Goal: Information Seeking & Learning: Learn about a topic

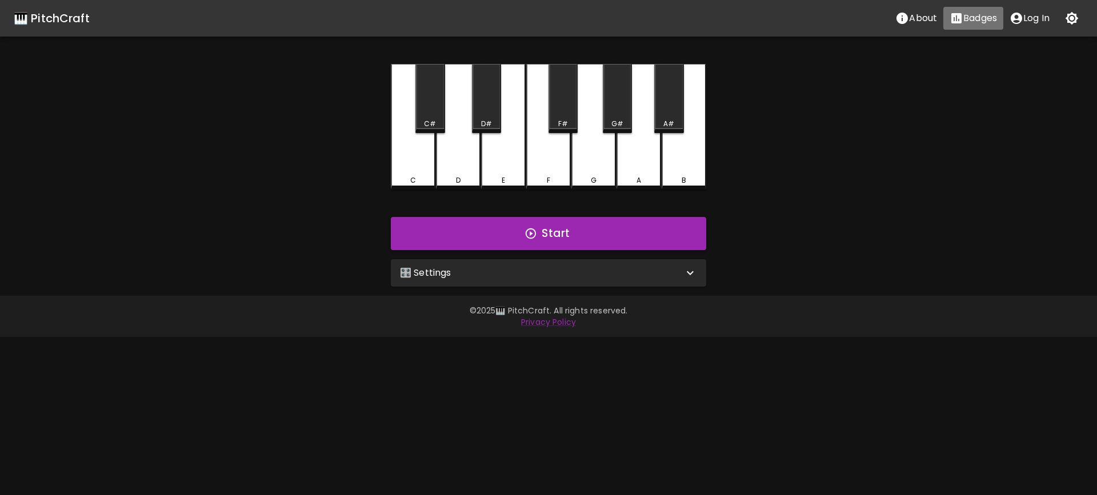
click at [965, 26] on button "Badges" at bounding box center [974, 18] width 60 height 23
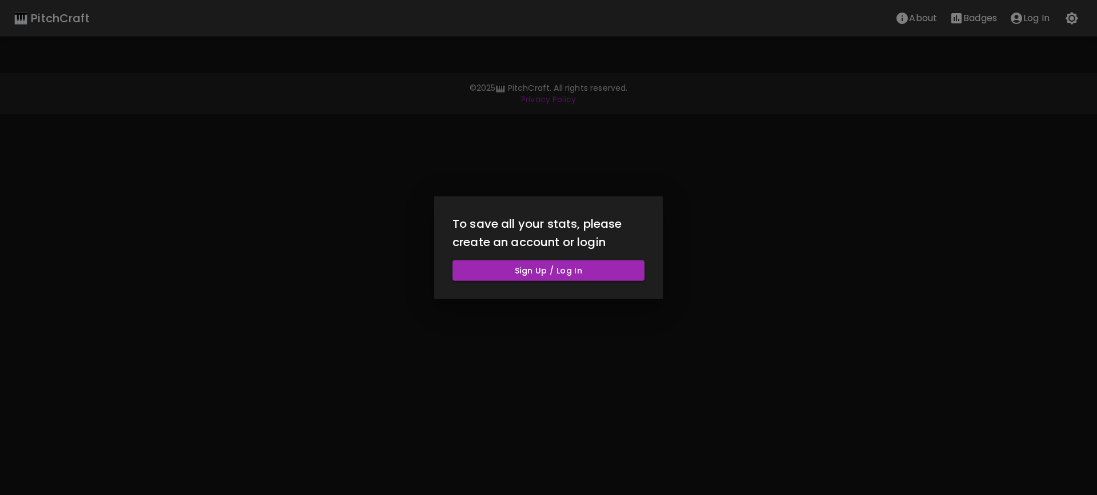
click at [886, 281] on div at bounding box center [548, 247] width 1097 height 495
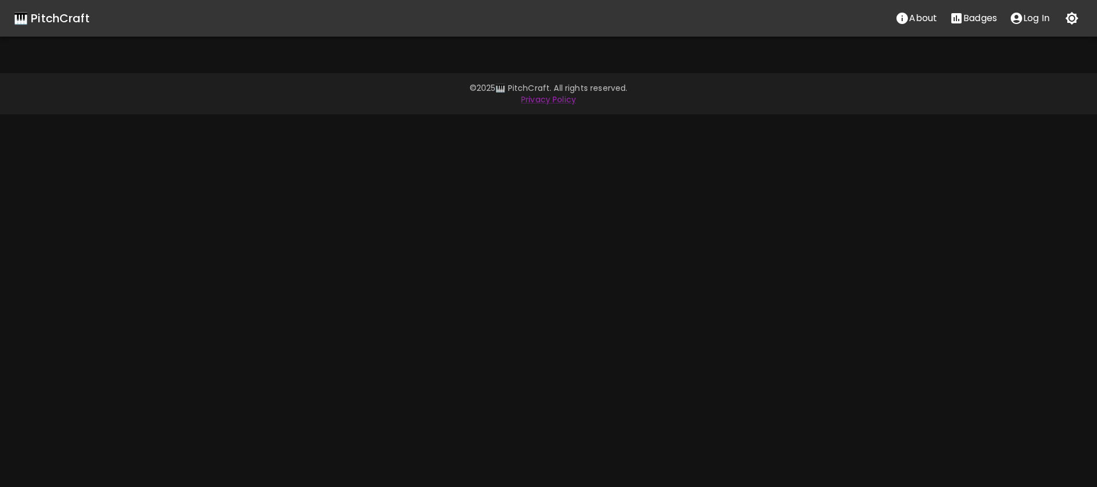
click at [913, 28] on button "About" at bounding box center [916, 18] width 54 height 23
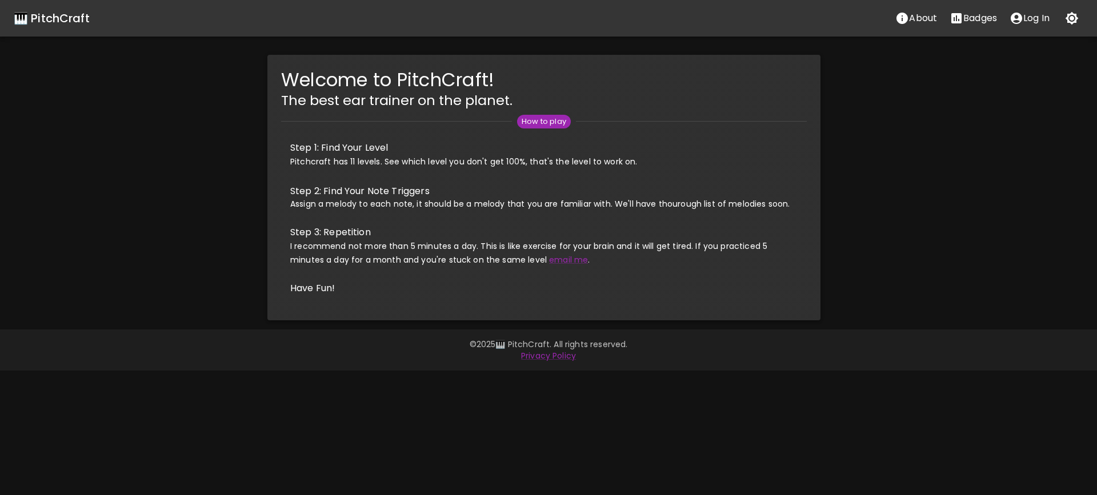
click at [965, 202] on div "Welcome to PitchCraft! The best ear trainer on the planet. How to play Step 1: …" at bounding box center [544, 188] width 1106 height 266
click at [566, 264] on link "email me" at bounding box center [568, 259] width 39 height 11
click at [562, 262] on link "email me" at bounding box center [568, 259] width 39 height 11
click at [852, 238] on div "Welcome to PitchCraft! The best ear trainer on the planet. How to play Step 1: …" at bounding box center [544, 188] width 1106 height 266
click at [782, 299] on li "Have Fun!" at bounding box center [544, 288] width 526 height 27
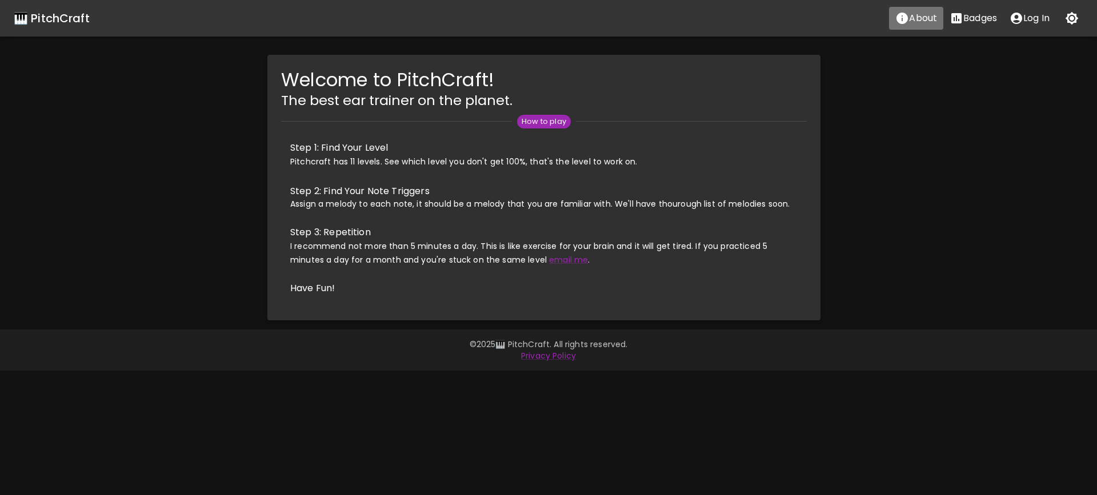
click at [902, 18] on icon "About" at bounding box center [902, 18] width 11 height 11
click at [46, 16] on div "🎹 PitchCraft" at bounding box center [52, 18] width 76 height 18
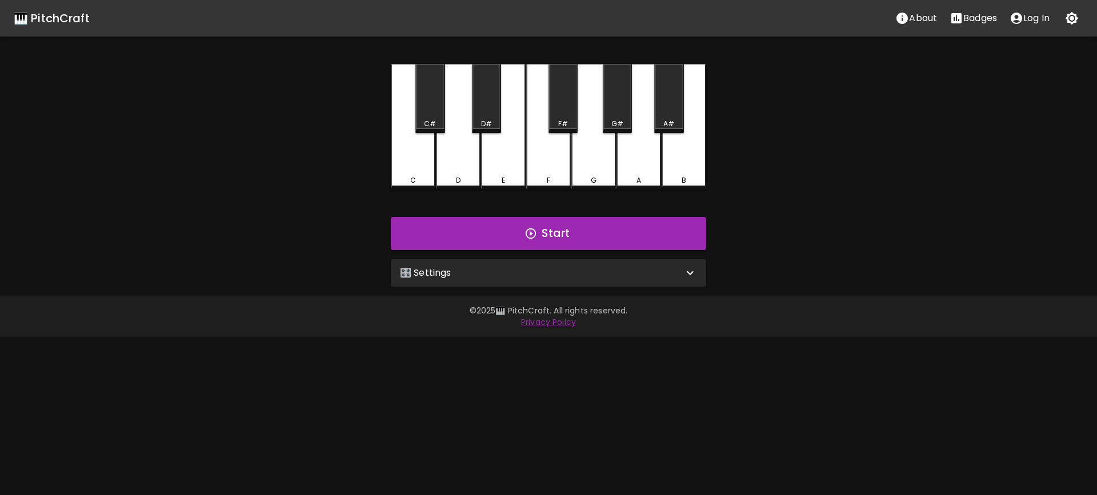
click at [561, 275] on div "🎛️ Settings" at bounding box center [541, 273] width 283 height 14
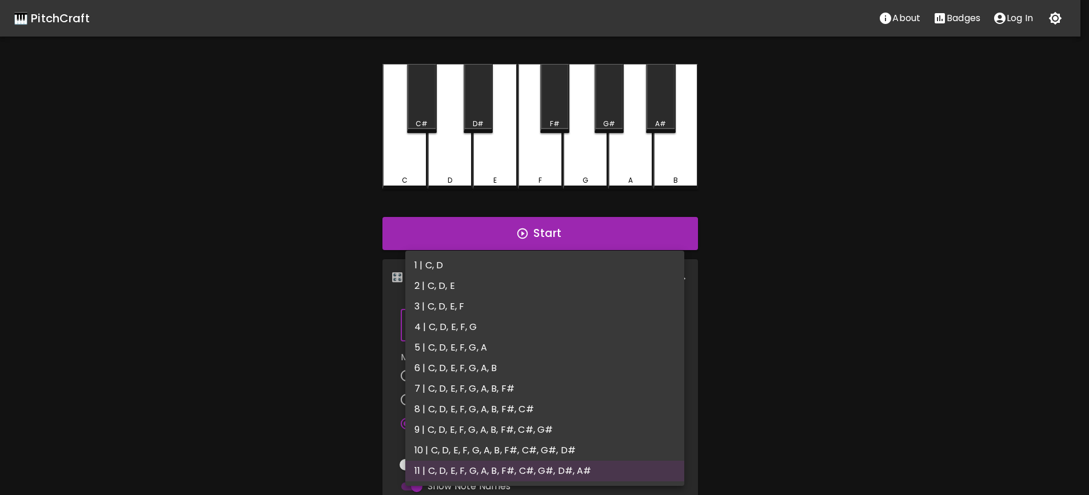
click at [570, 330] on body "🎹 PitchCraft About Badges Log In C C# D D# E F F# G G# A A# B Start 🎛️ Settings…" at bounding box center [544, 346] width 1089 height 692
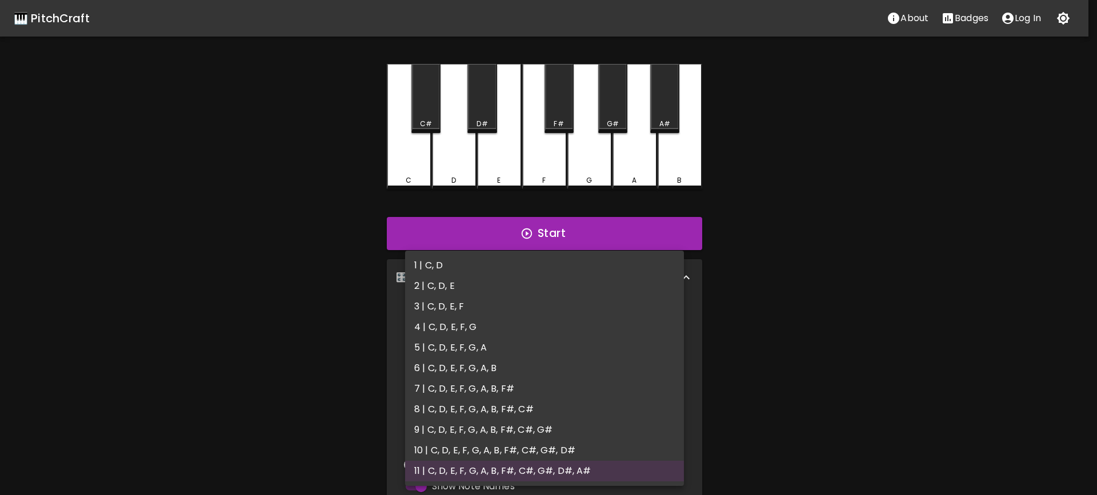
click at [881, 334] on div at bounding box center [548, 247] width 1097 height 495
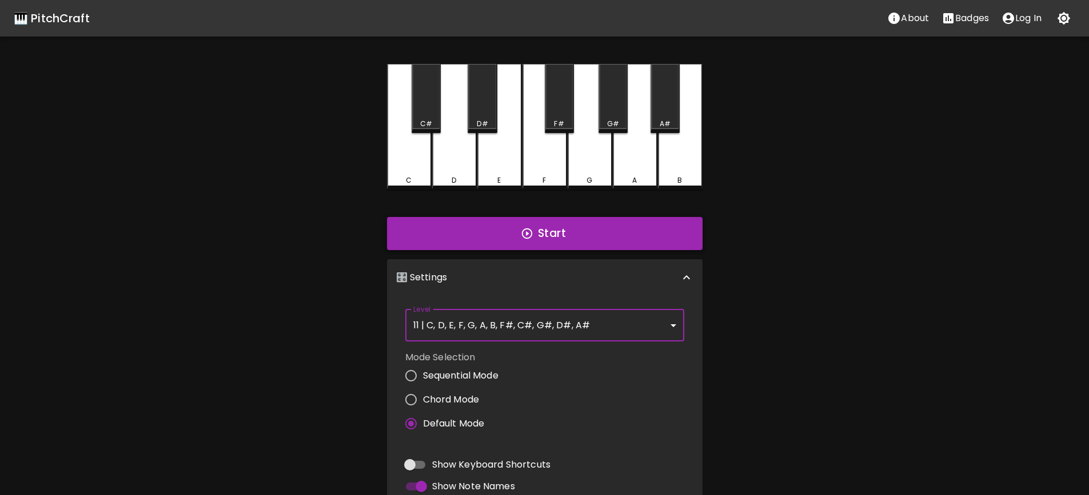
click at [529, 238] on icon "button" at bounding box center [526, 234] width 10 height 10
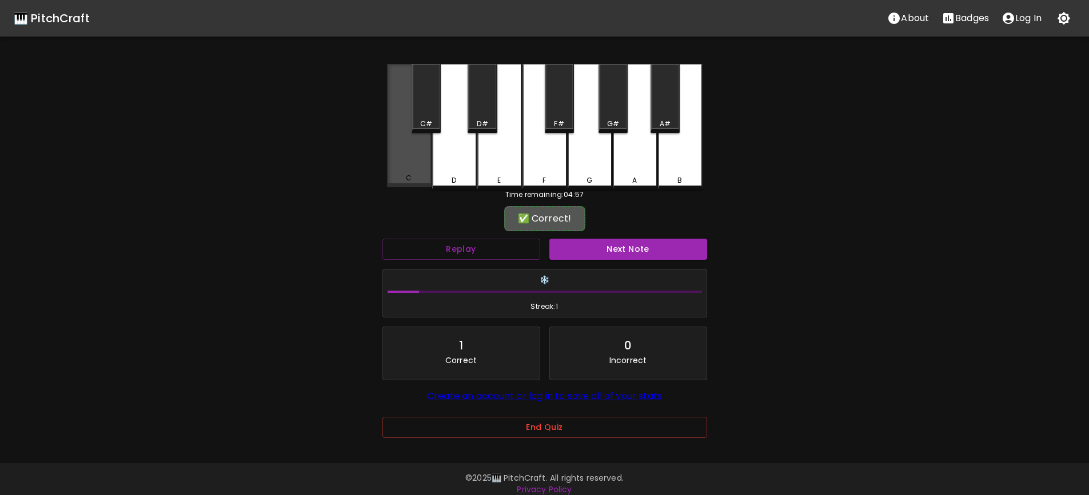
click at [409, 175] on div "C" at bounding box center [409, 125] width 45 height 123
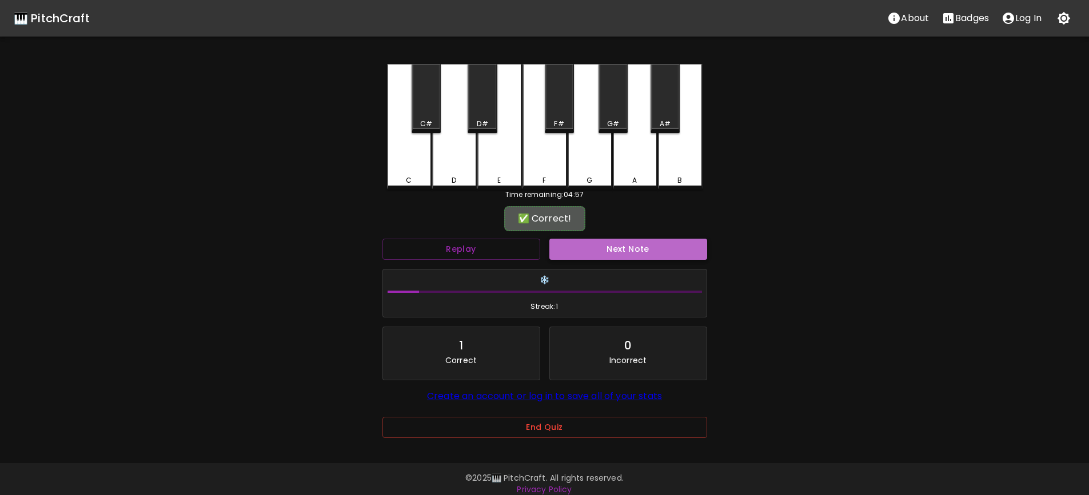
click at [638, 254] on button "Next Note" at bounding box center [628, 249] width 158 height 21
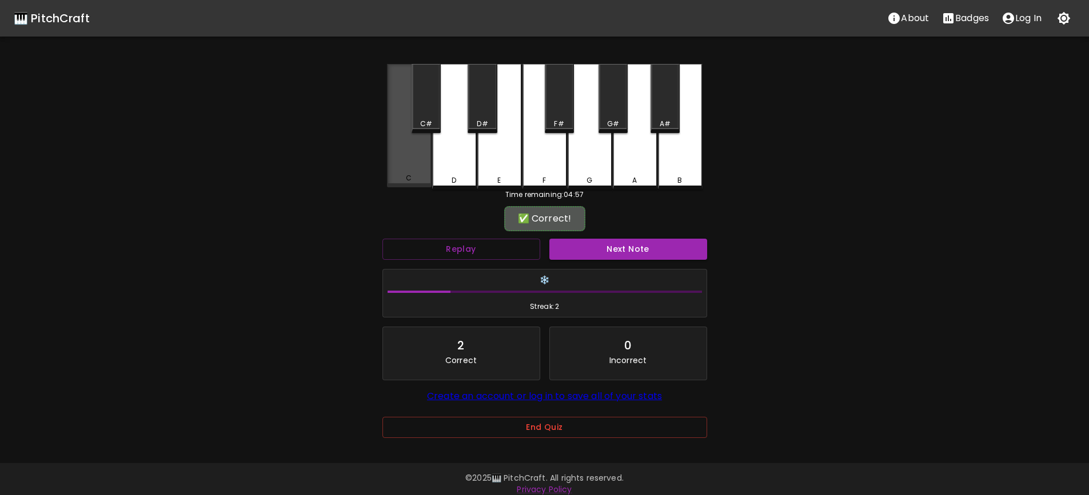
click at [413, 167] on div "C" at bounding box center [409, 125] width 45 height 123
click at [641, 253] on button "Next Note" at bounding box center [628, 249] width 158 height 21
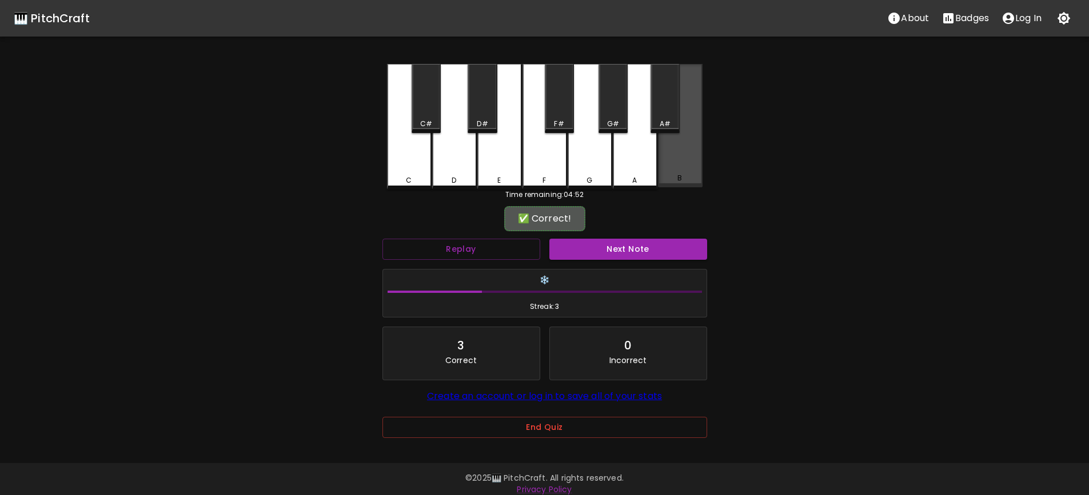
click at [666, 173] on div "B" at bounding box center [680, 125] width 45 height 123
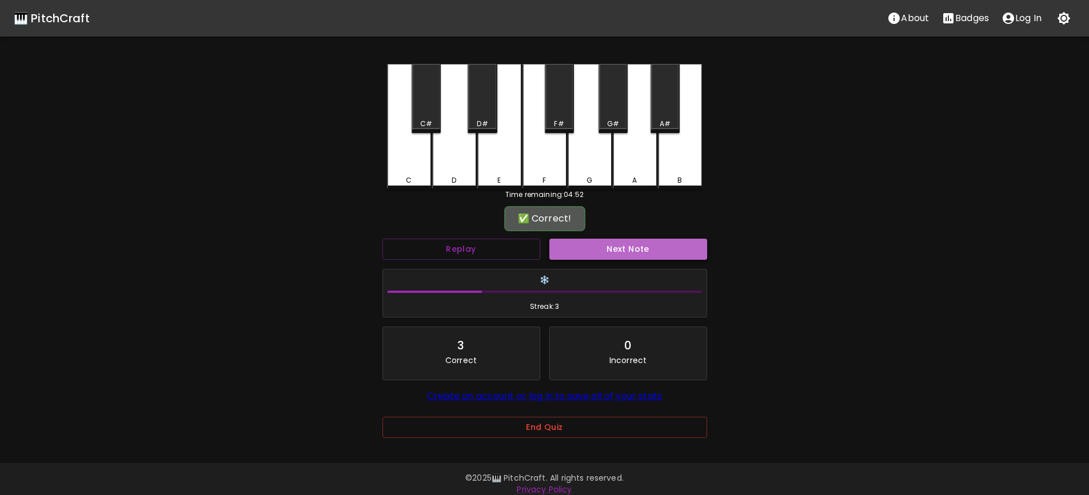
click at [628, 253] on button "Next Note" at bounding box center [628, 249] width 158 height 21
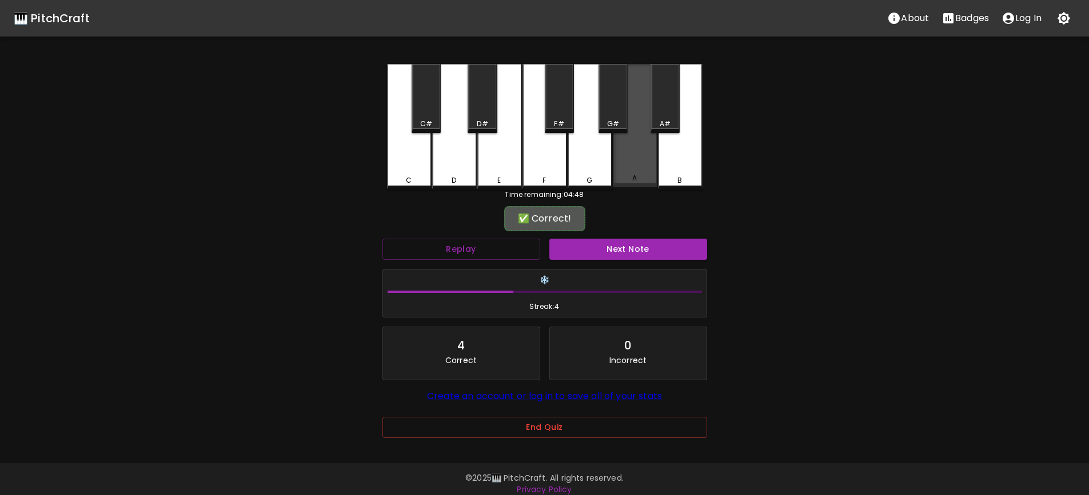
click at [634, 167] on div "A" at bounding box center [635, 125] width 45 height 123
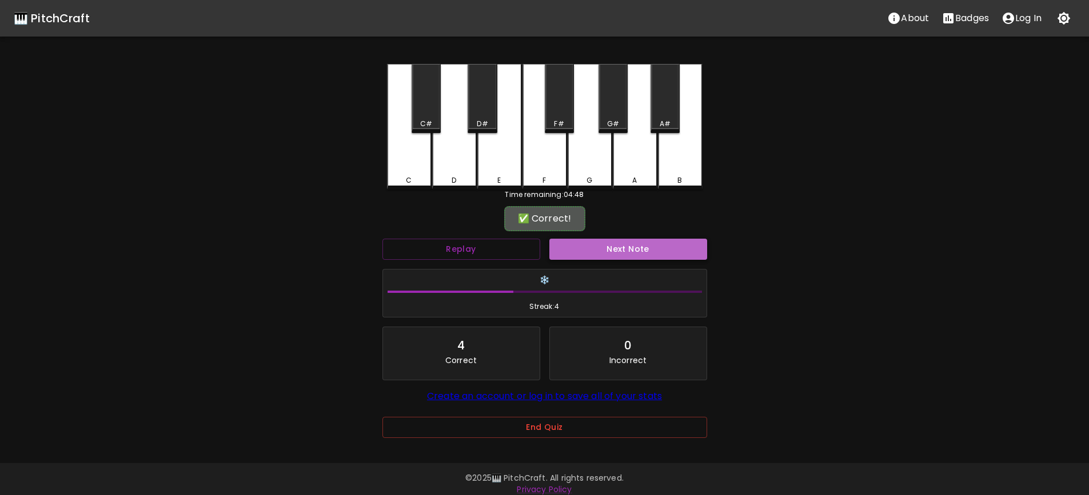
click at [635, 246] on button "Next Note" at bounding box center [628, 249] width 158 height 21
click at [487, 119] on div "D#" at bounding box center [482, 124] width 11 height 10
click at [634, 247] on button "Next Note" at bounding box center [628, 249] width 158 height 21
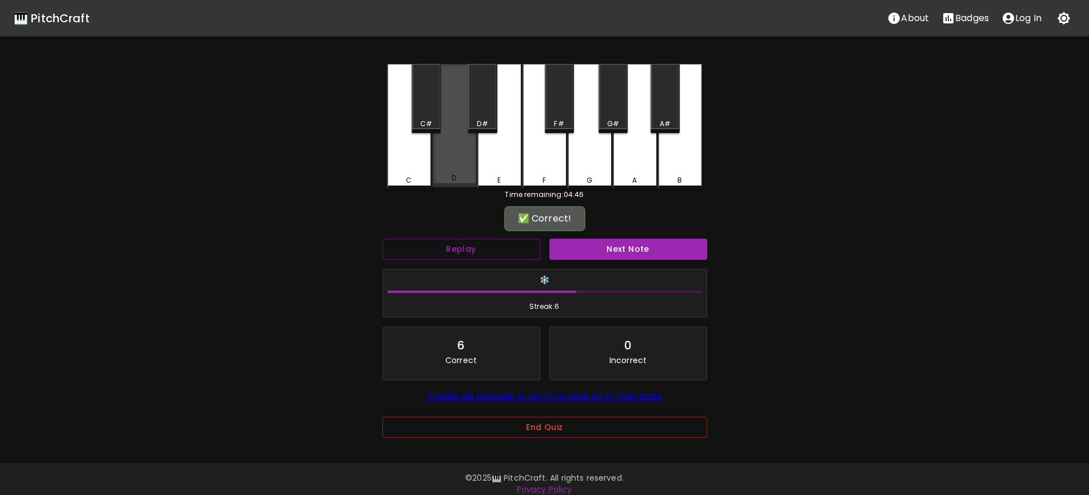
drag, startPoint x: 439, startPoint y: 164, endPoint x: 504, endPoint y: 178, distance: 66.6
click at [440, 164] on div "D" at bounding box center [454, 125] width 45 height 123
click at [628, 250] on button "Next Note" at bounding box center [628, 249] width 158 height 21
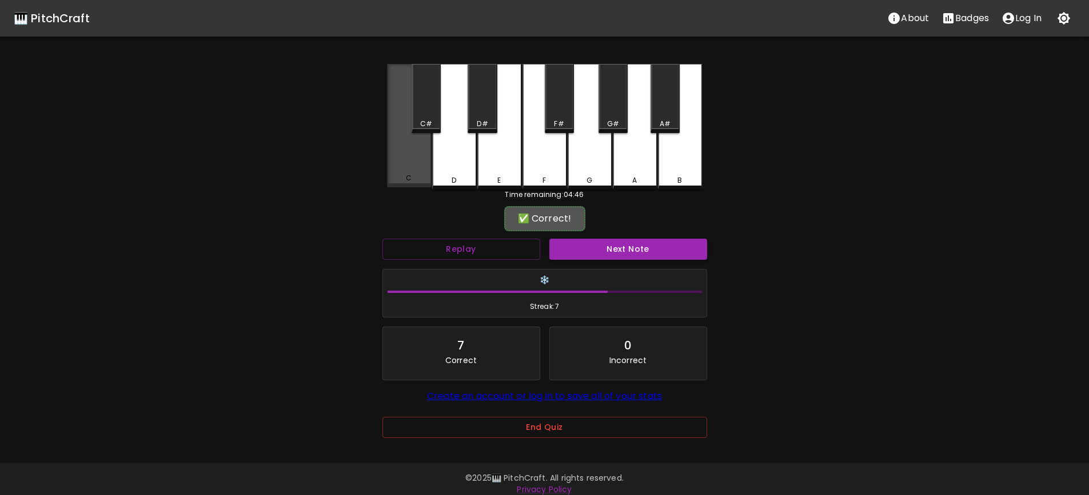
click at [417, 174] on div "C" at bounding box center [409, 125] width 45 height 123
click at [613, 245] on button "Next Note" at bounding box center [628, 249] width 158 height 21
click at [414, 170] on div "C" at bounding box center [409, 125] width 45 height 123
click at [623, 253] on button "Next Note" at bounding box center [628, 249] width 158 height 21
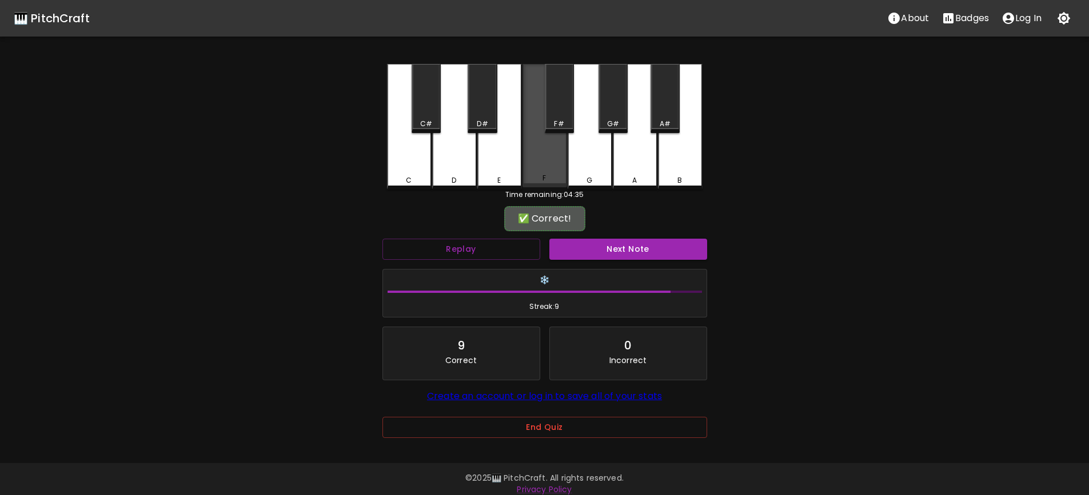
click at [549, 173] on div "F" at bounding box center [544, 125] width 45 height 123
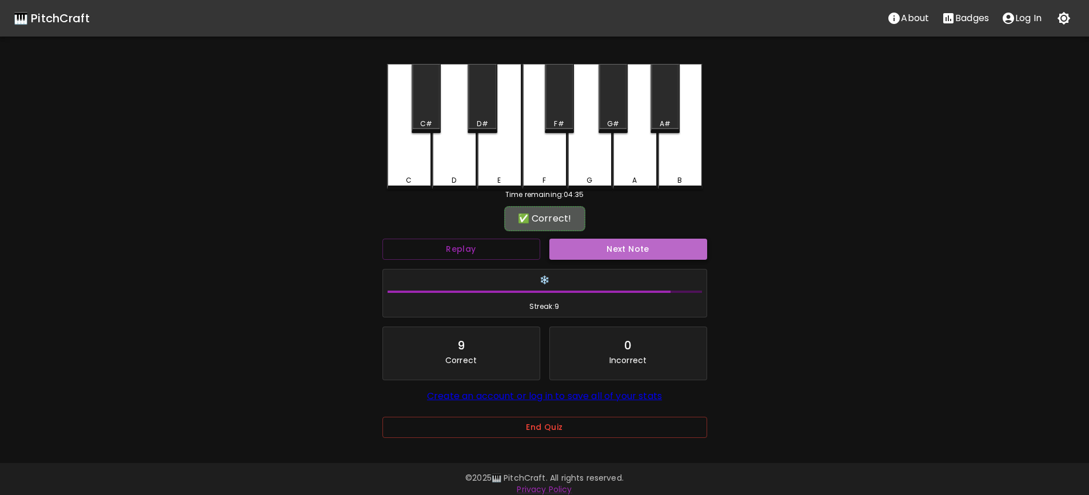
click at [621, 248] on button "Next Note" at bounding box center [628, 249] width 158 height 21
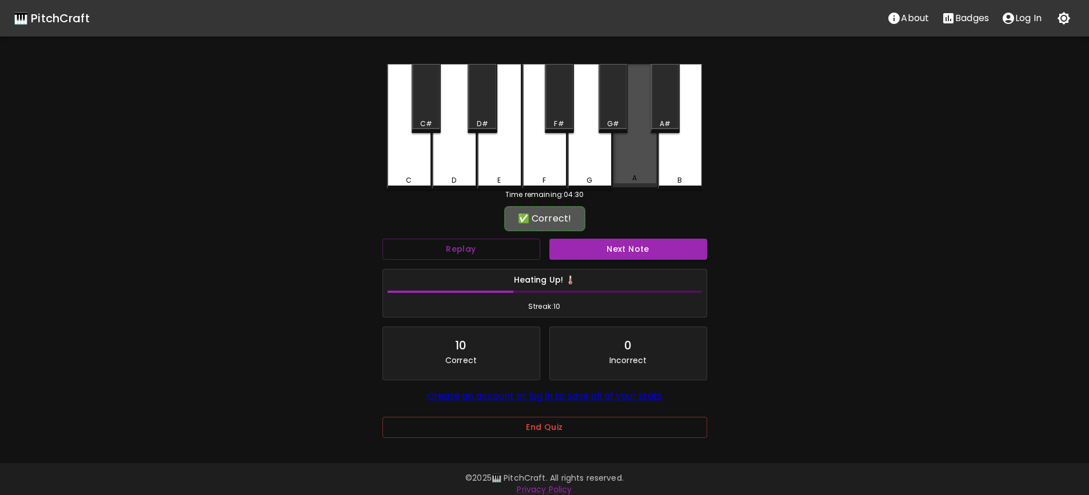
click at [641, 177] on div "A" at bounding box center [635, 178] width 42 height 10
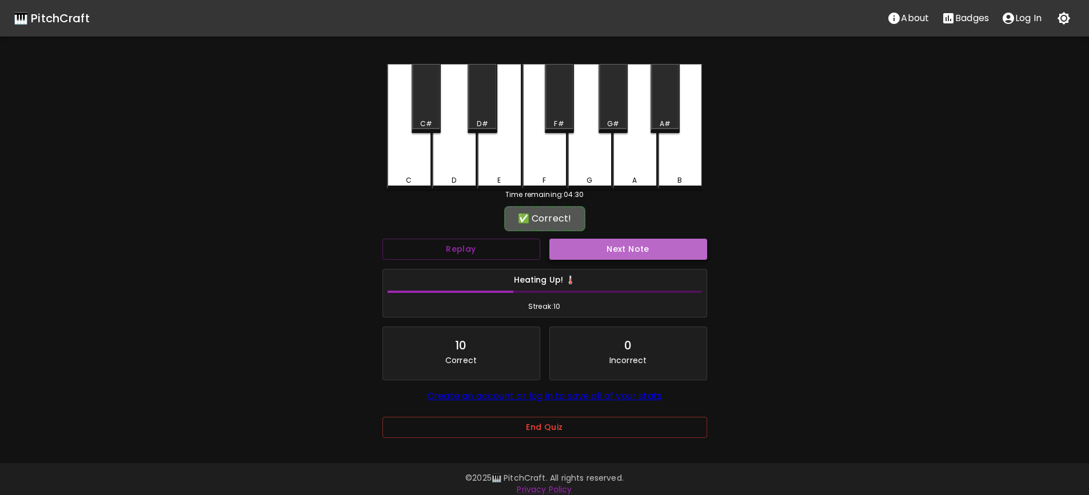
click at [630, 246] on button "Next Note" at bounding box center [628, 249] width 158 height 21
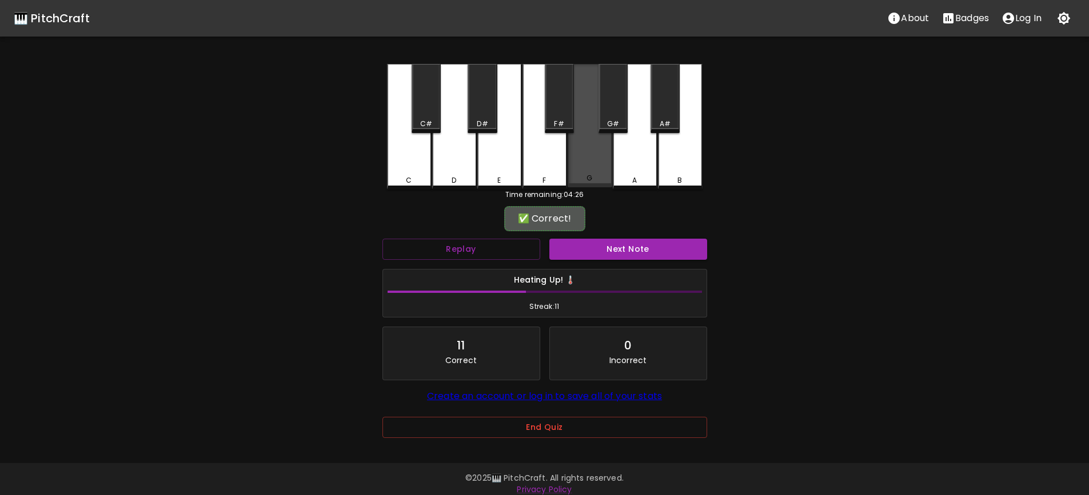
click at [587, 162] on div "G" at bounding box center [589, 125] width 45 height 123
click at [623, 254] on button "Next Note" at bounding box center [628, 249] width 158 height 21
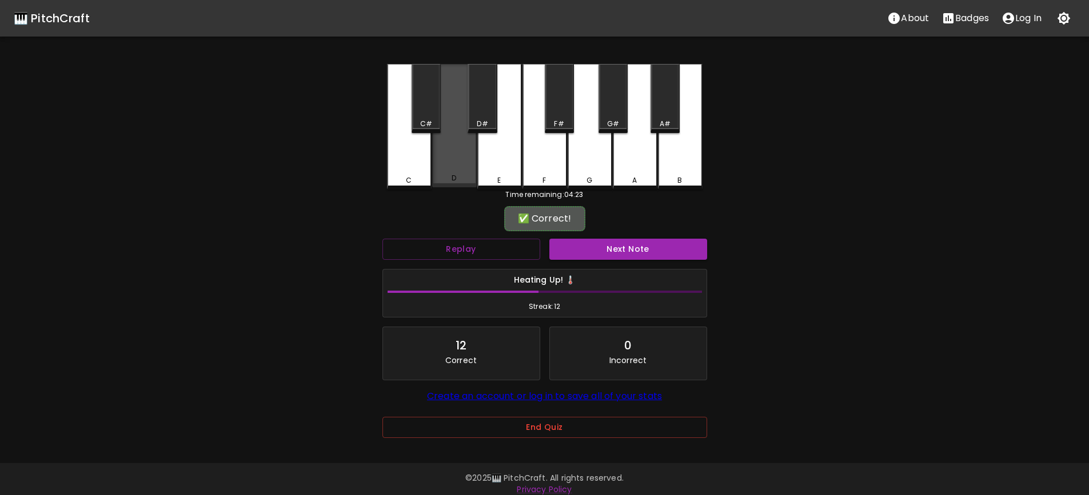
click at [467, 179] on div "D" at bounding box center [454, 178] width 42 height 10
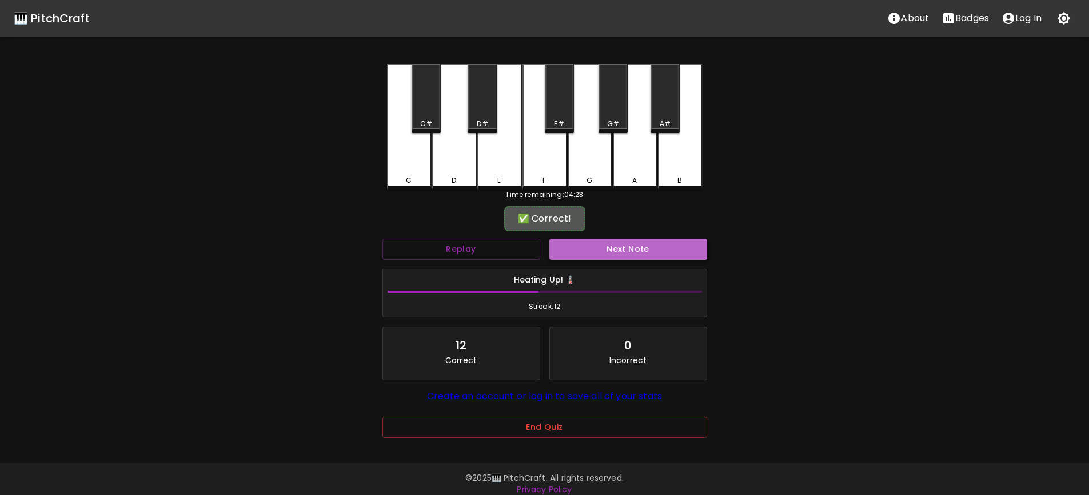
click at [632, 249] on button "Next Note" at bounding box center [628, 249] width 158 height 21
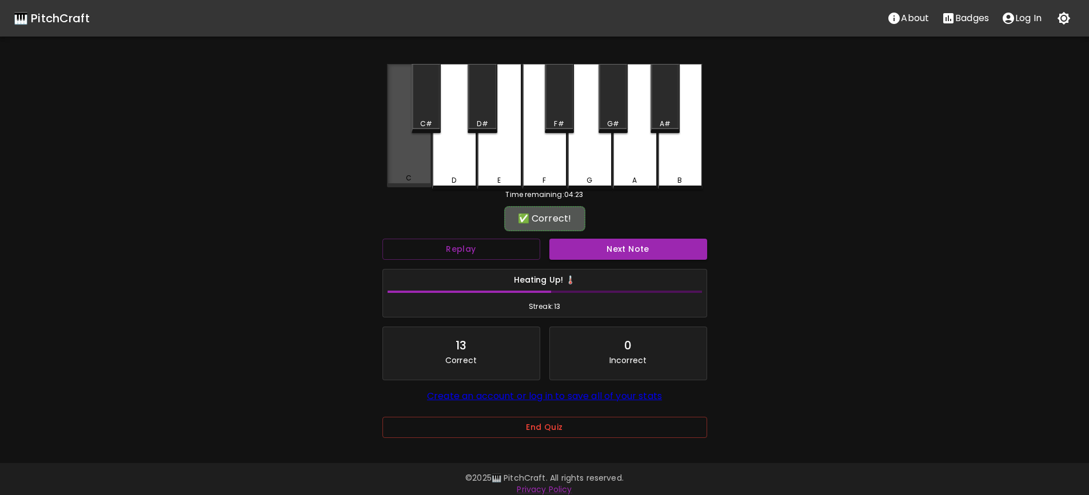
click at [403, 156] on div "C" at bounding box center [409, 125] width 45 height 123
click at [618, 252] on button "Next Note" at bounding box center [628, 249] width 158 height 21
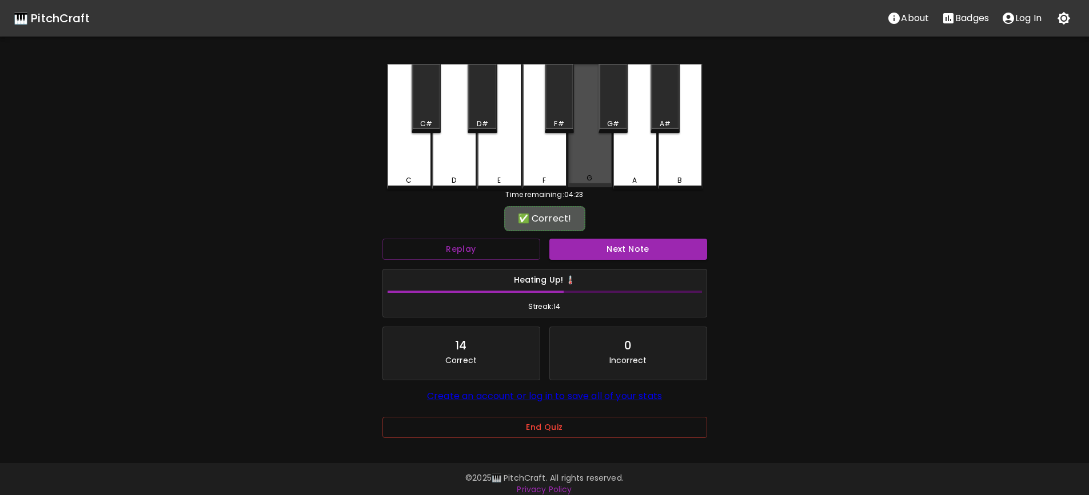
click at [599, 165] on div "G" at bounding box center [589, 125] width 45 height 123
click at [626, 248] on button "Next Note" at bounding box center [628, 249] width 158 height 21
click at [428, 123] on div "C#" at bounding box center [426, 124] width 12 height 10
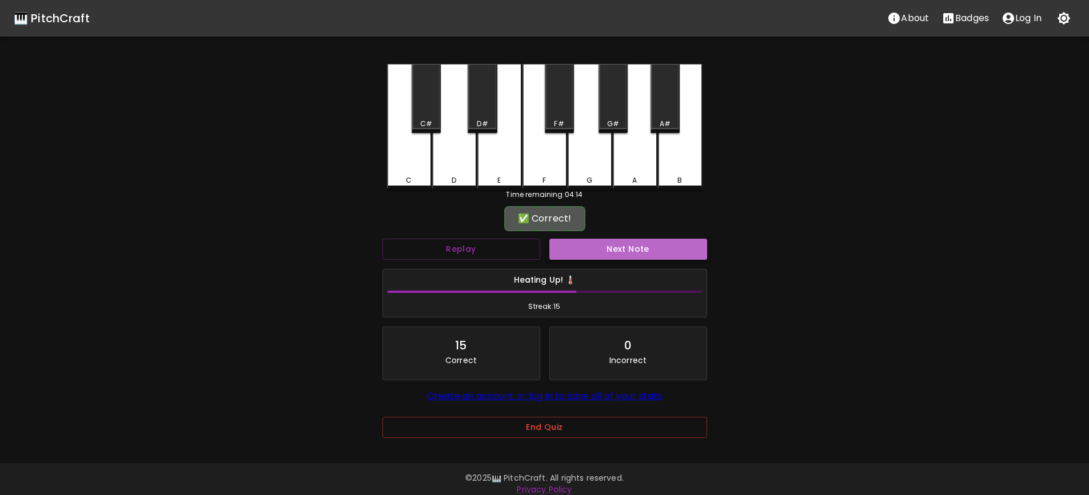
click at [633, 254] on button "Next Note" at bounding box center [628, 249] width 158 height 21
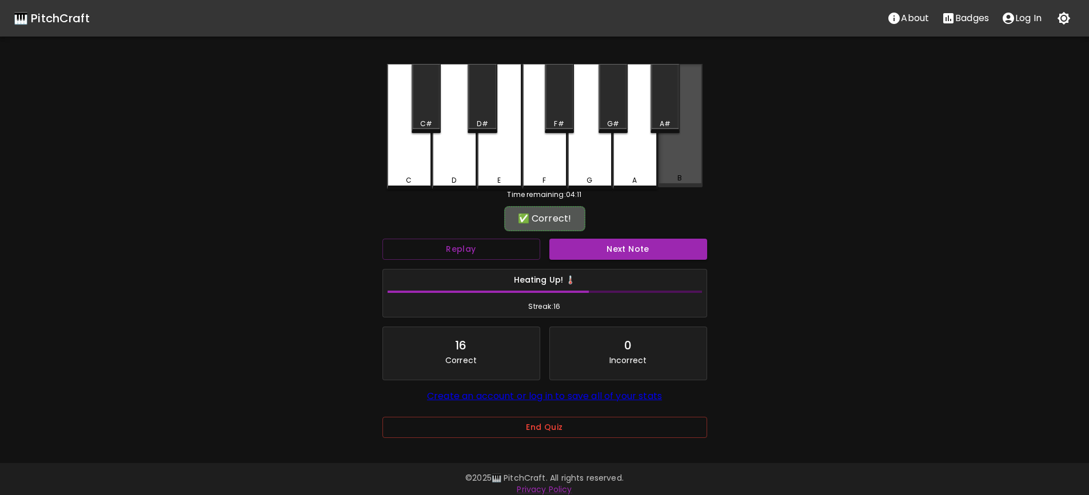
click at [687, 180] on div "B" at bounding box center [680, 178] width 42 height 10
click at [639, 246] on button "Next Note" at bounding box center [628, 249] width 158 height 21
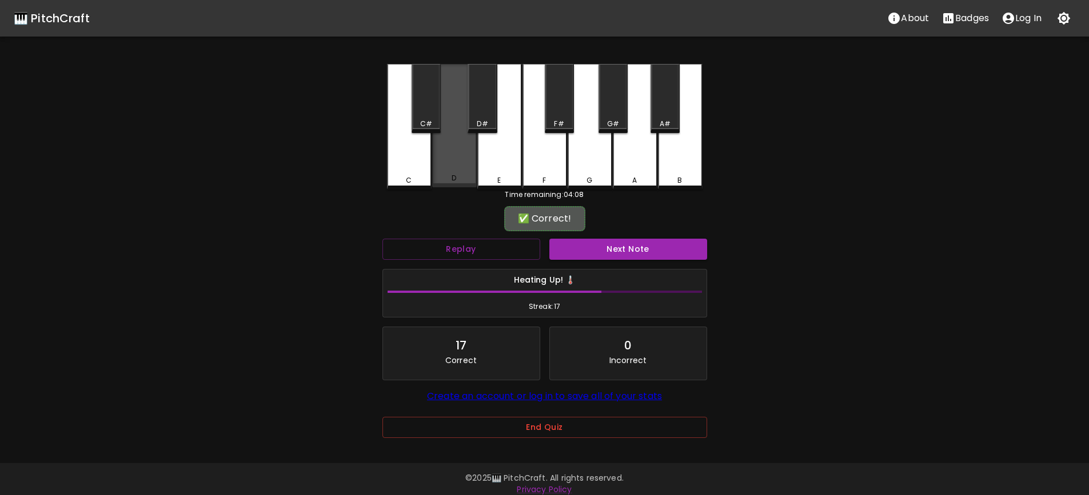
click at [467, 157] on div "D" at bounding box center [454, 125] width 45 height 123
click at [609, 253] on button "Next Note" at bounding box center [628, 249] width 158 height 21
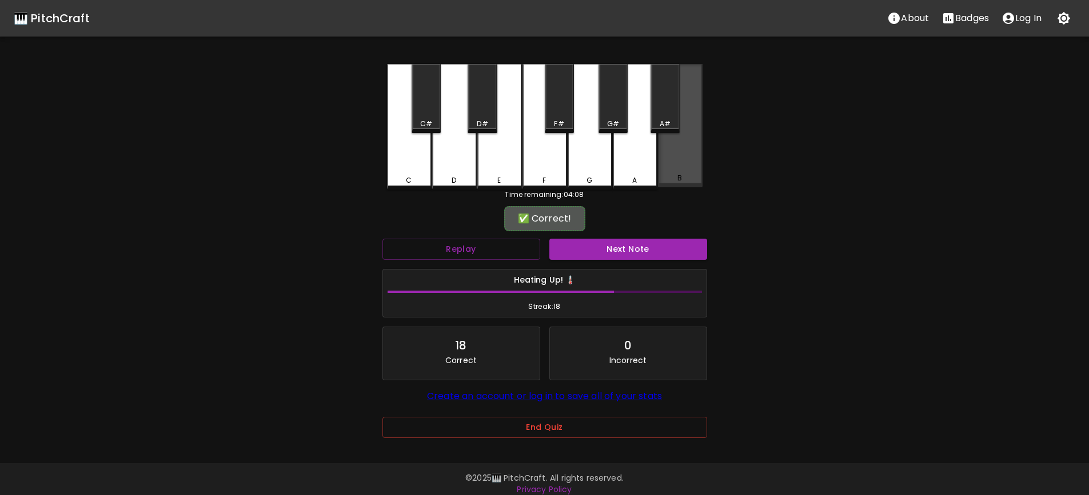
click at [691, 161] on div "B" at bounding box center [680, 125] width 45 height 123
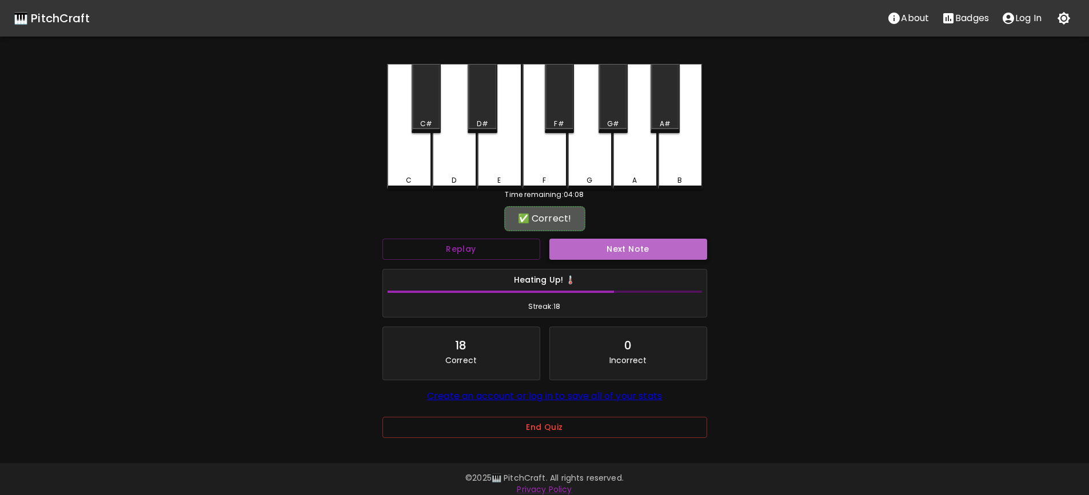
click at [627, 247] on button "Next Note" at bounding box center [628, 249] width 158 height 21
click at [663, 118] on div "A#" at bounding box center [664, 98] width 29 height 69
click at [638, 243] on button "Next Note" at bounding box center [628, 249] width 158 height 21
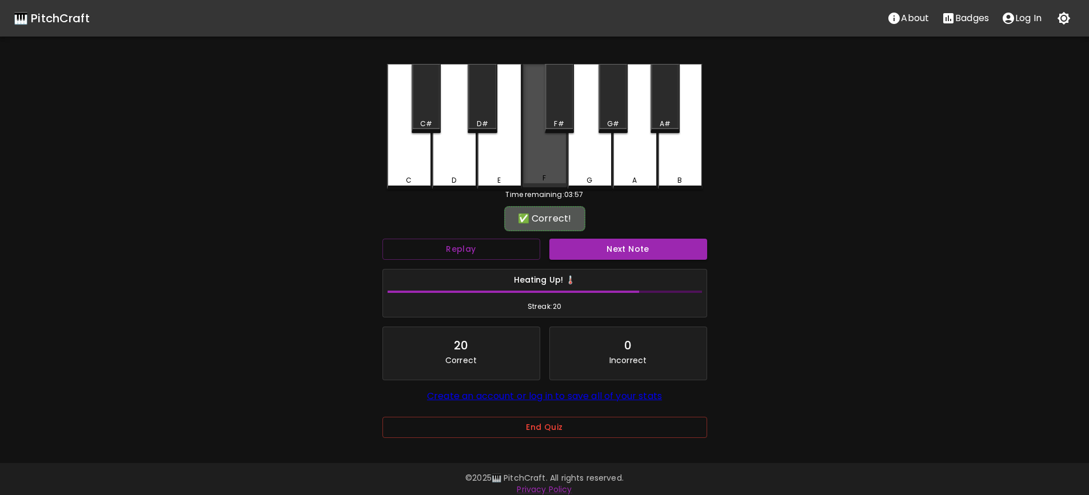
click at [543, 175] on div "F" at bounding box center [543, 178] width 3 height 10
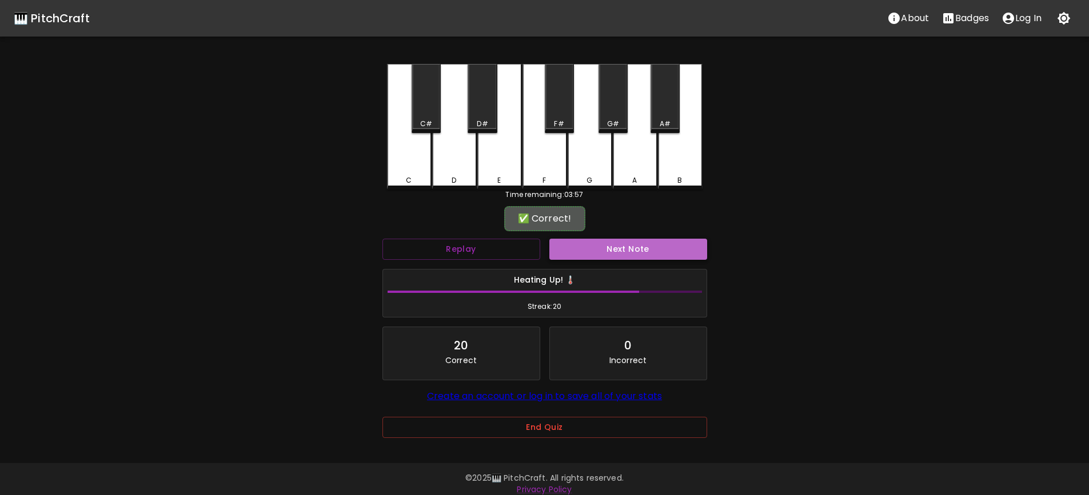
click at [615, 247] on button "Next Note" at bounding box center [628, 249] width 158 height 21
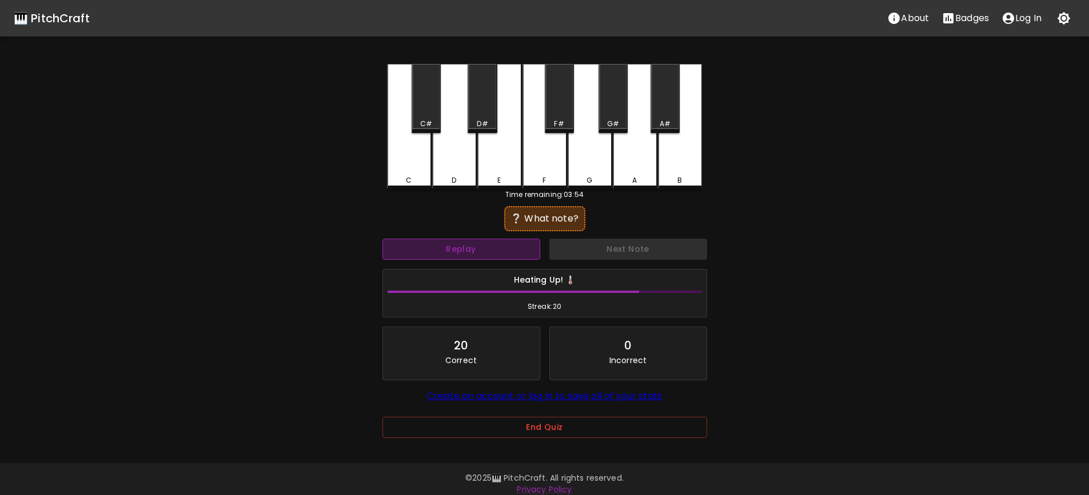
click at [483, 243] on button "Replay" at bounding box center [461, 249] width 158 height 21
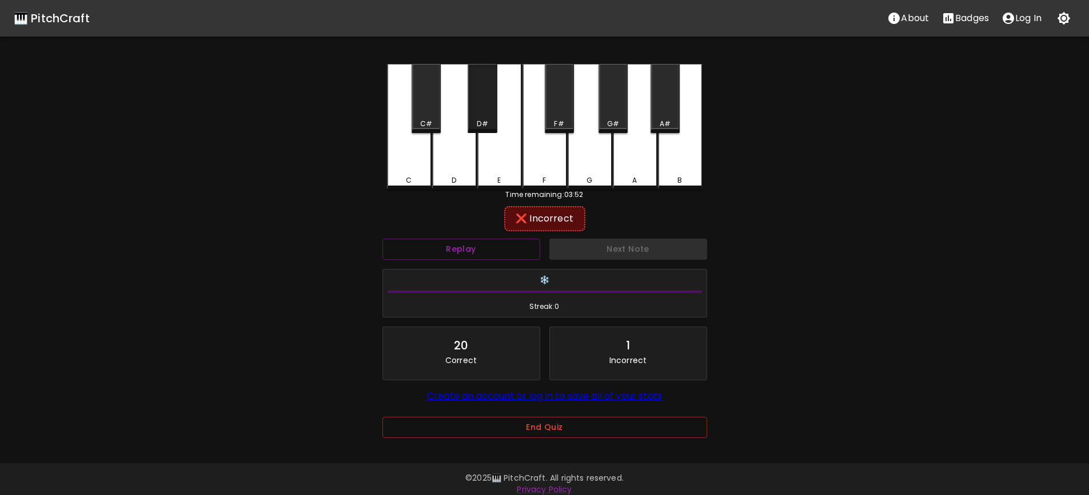
click at [481, 115] on div "D#" at bounding box center [481, 98] width 29 height 69
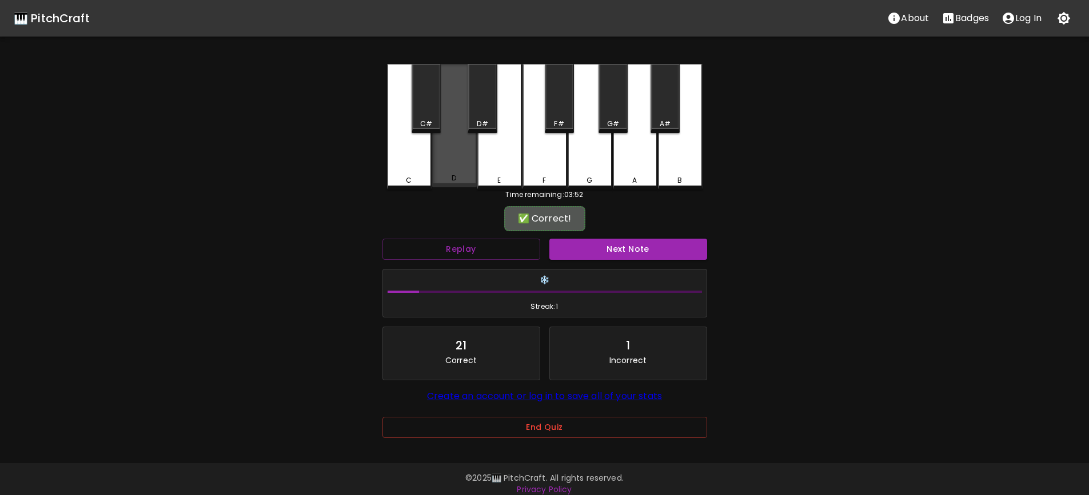
click at [449, 169] on div "D" at bounding box center [454, 125] width 45 height 123
click at [791, 312] on div "🎹 PitchCraft About Badges Log In C C# D D# E F F# G G# A A# B Time remaining: 0…" at bounding box center [544, 227] width 1089 height 454
click at [623, 251] on button "Next Note" at bounding box center [628, 249] width 158 height 21
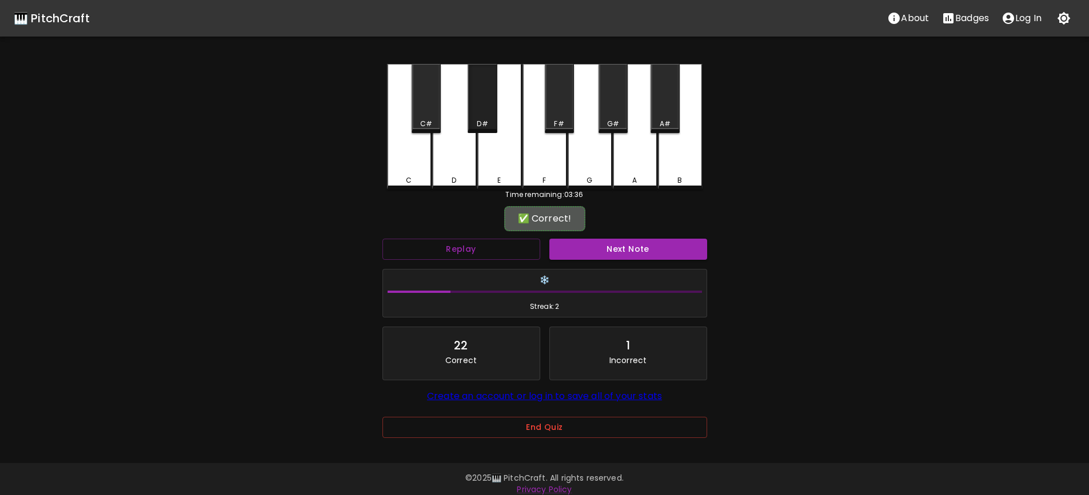
click at [480, 113] on div "D#" at bounding box center [481, 98] width 29 height 69
click at [637, 249] on button "Next Note" at bounding box center [628, 249] width 158 height 21
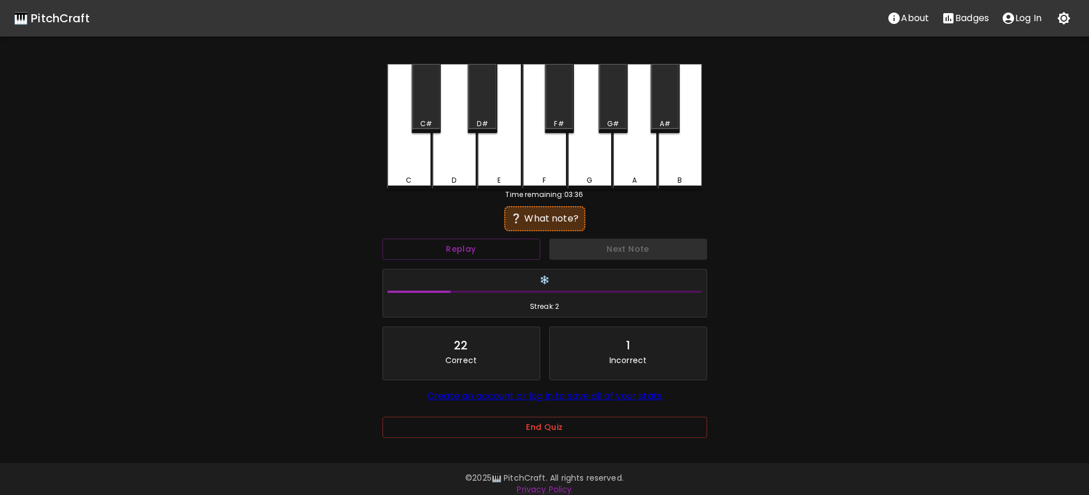
click at [478, 109] on div "D#" at bounding box center [481, 98] width 29 height 69
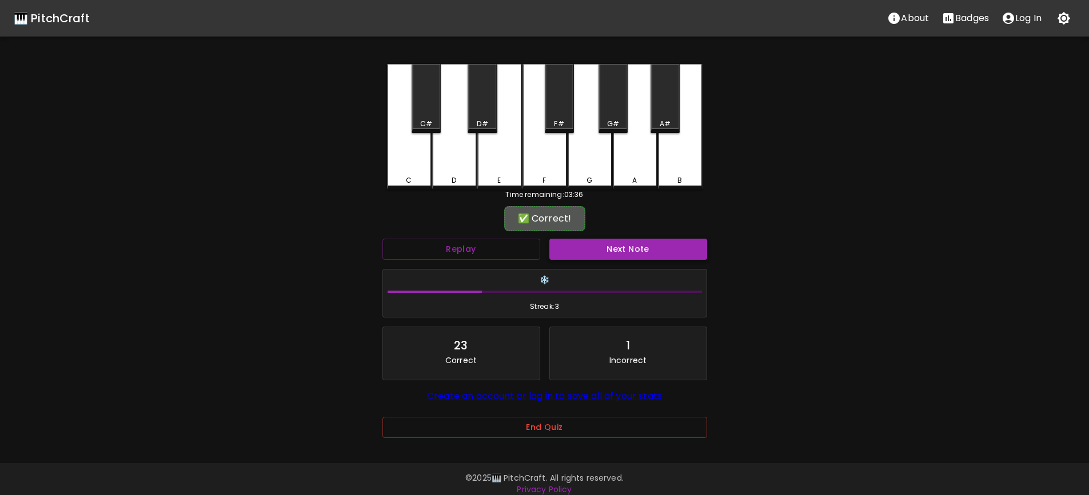
click at [617, 246] on button "Next Note" at bounding box center [628, 249] width 158 height 21
click at [426, 119] on div "C#" at bounding box center [426, 124] width 12 height 10
click at [641, 254] on button "Next Note" at bounding box center [628, 249] width 158 height 21
click at [422, 111] on div "C#" at bounding box center [425, 98] width 29 height 69
click at [638, 250] on button "Next Note" at bounding box center [628, 249] width 158 height 21
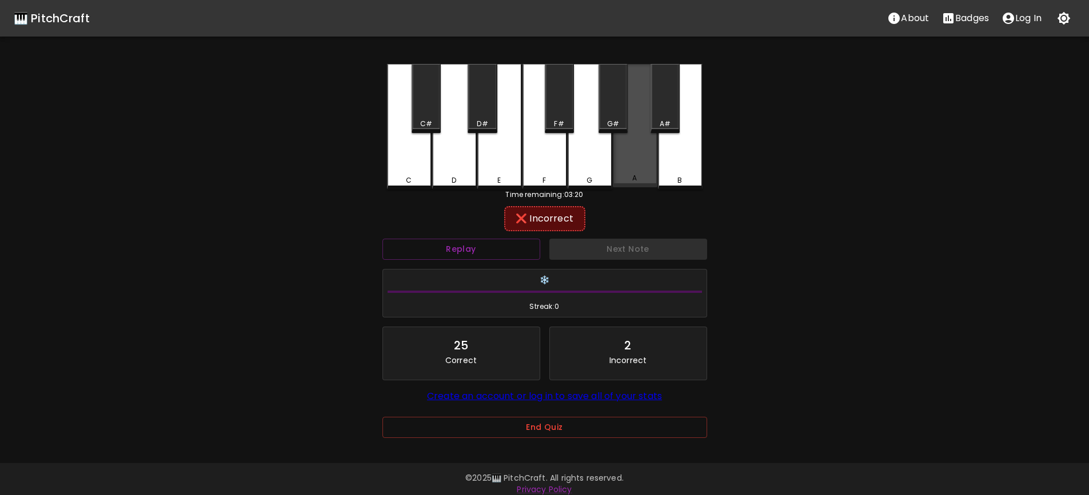
click at [641, 168] on div "A" at bounding box center [635, 125] width 45 height 123
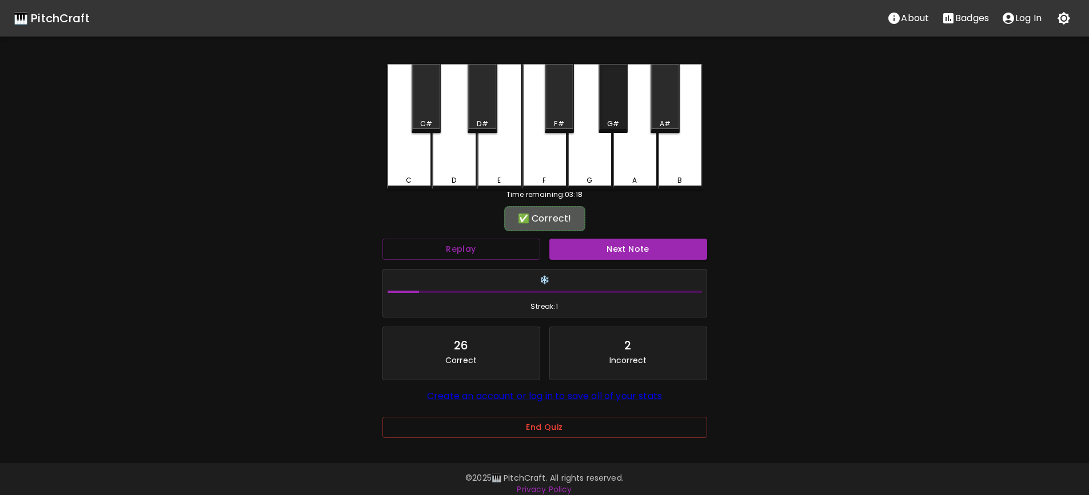
click at [621, 125] on div "G#" at bounding box center [612, 124] width 27 height 10
click at [505, 250] on button "Replay" at bounding box center [461, 249] width 158 height 21
click at [639, 257] on button "Next Note" at bounding box center [628, 249] width 158 height 21
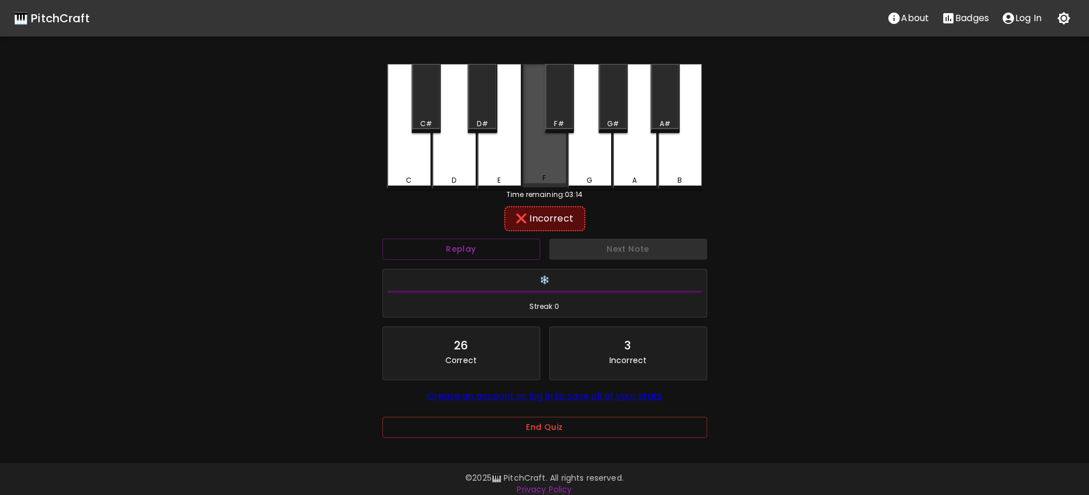
click at [550, 163] on div "F" at bounding box center [544, 125] width 45 height 123
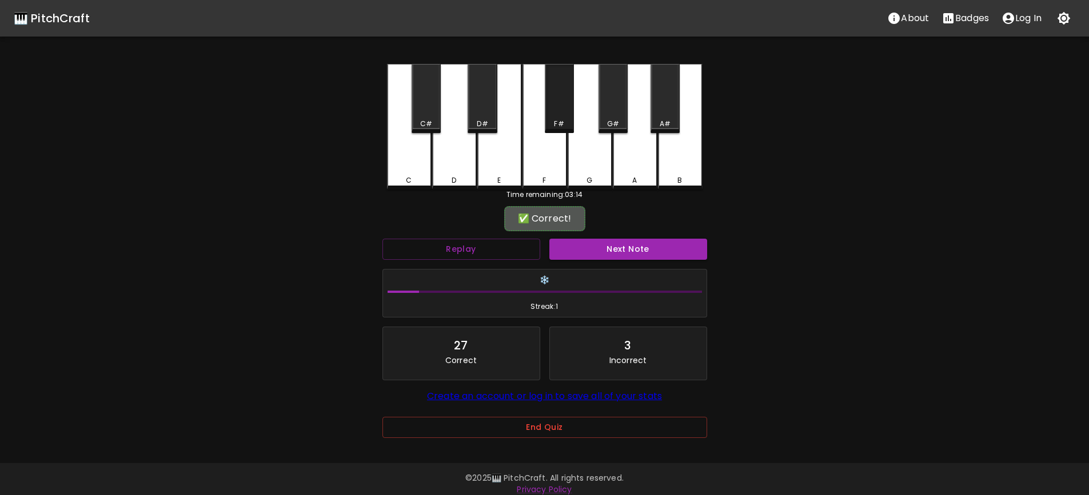
click at [558, 109] on div "F#" at bounding box center [559, 98] width 29 height 69
click at [645, 248] on button "Next Note" at bounding box center [628, 249] width 158 height 21
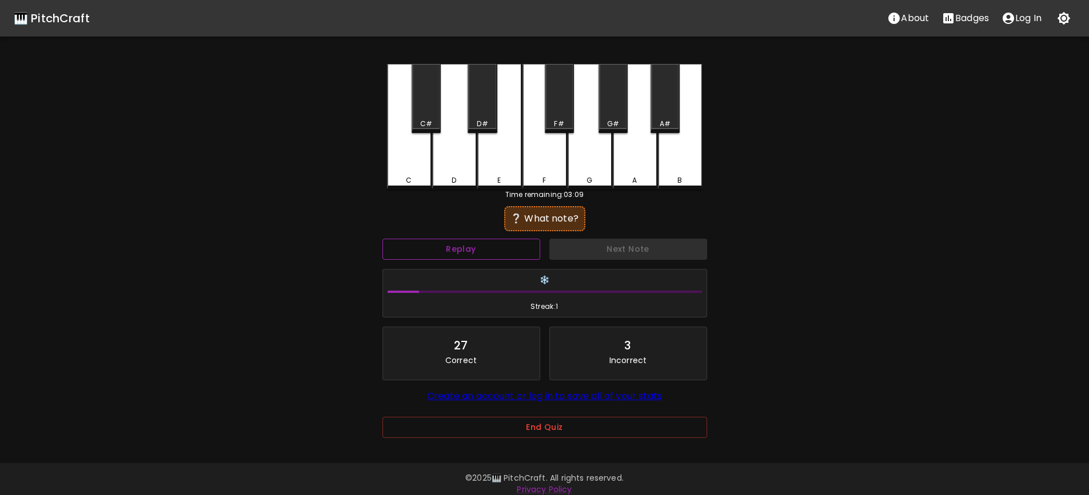
click at [508, 247] on button "Replay" at bounding box center [461, 249] width 158 height 21
click at [433, 121] on div "C#" at bounding box center [426, 124] width 27 height 10
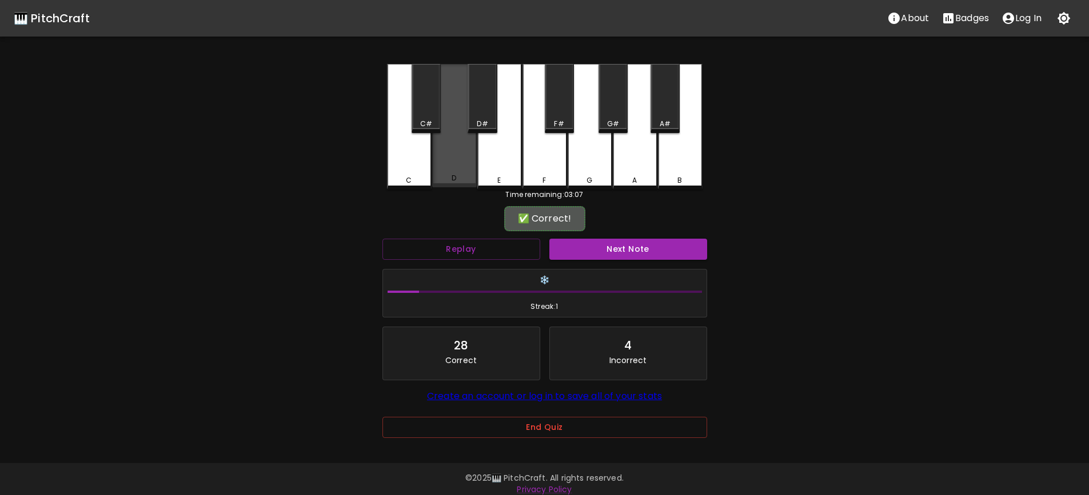
click at [463, 153] on div "D" at bounding box center [454, 125] width 45 height 123
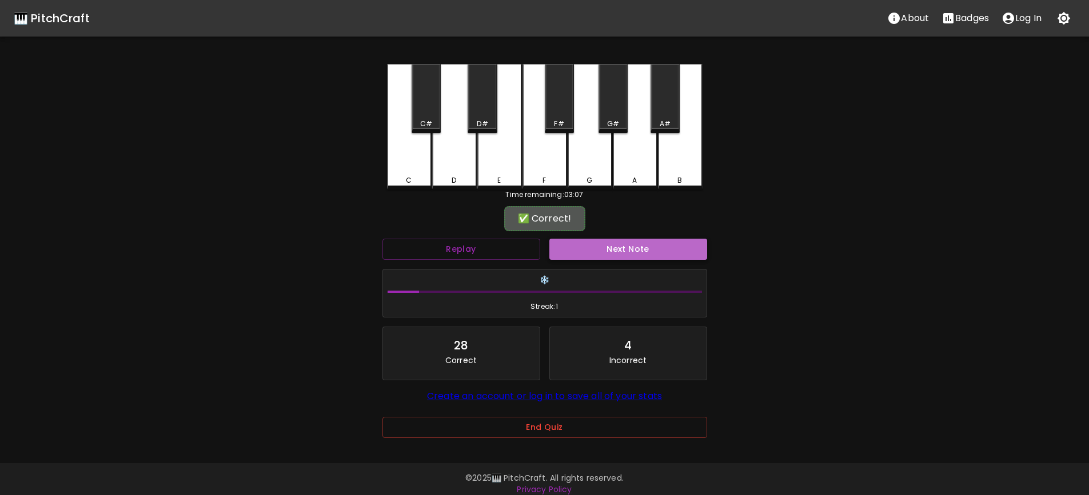
click at [637, 253] on button "Next Note" at bounding box center [628, 249] width 158 height 21
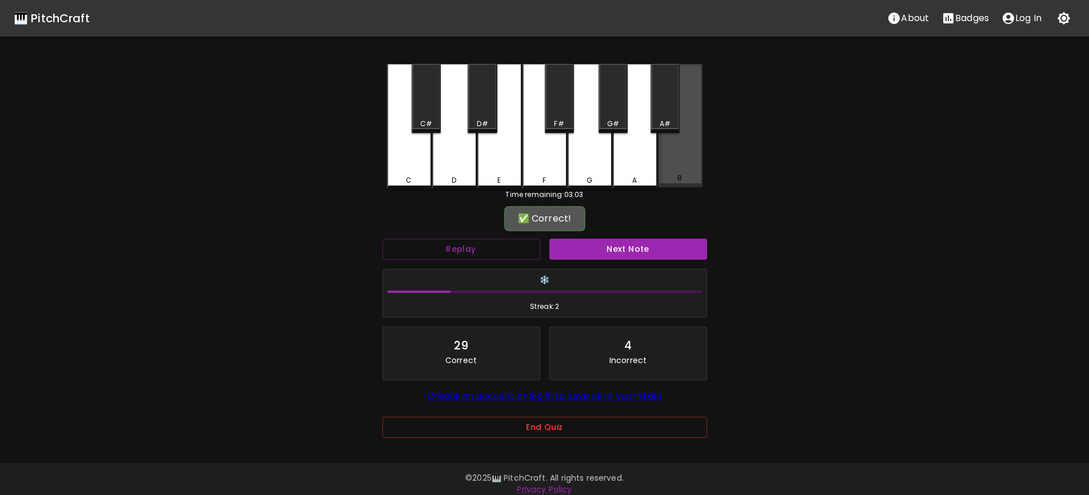
click at [682, 175] on div "B" at bounding box center [680, 125] width 45 height 123
click at [649, 246] on button "Next Note" at bounding box center [628, 249] width 158 height 21
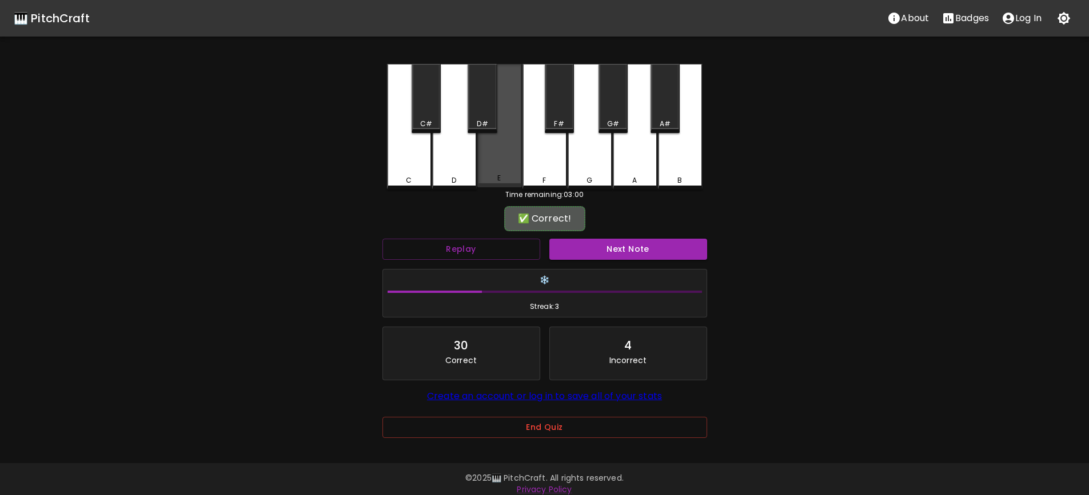
click at [500, 178] on div "E" at bounding box center [498, 178] width 3 height 10
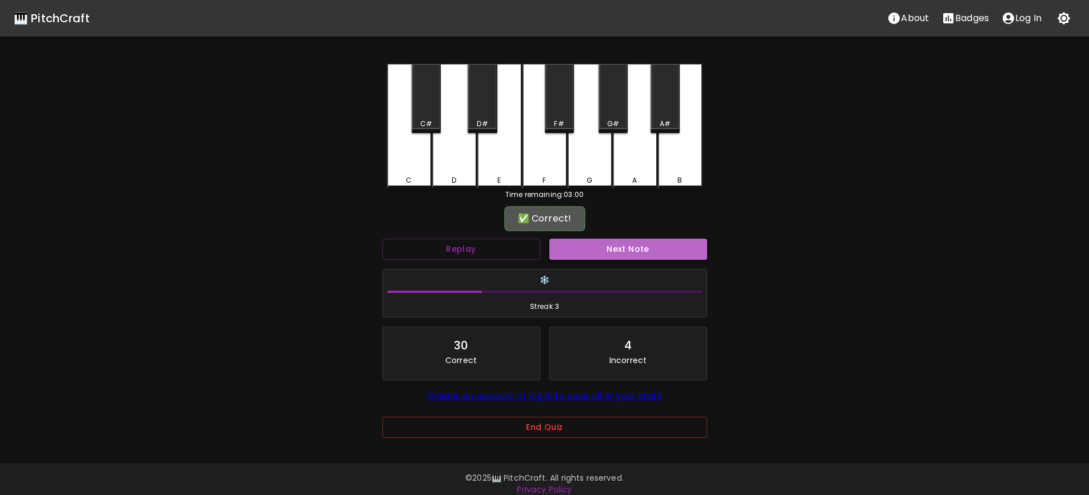
click at [639, 248] on button "Next Note" at bounding box center [628, 249] width 158 height 21
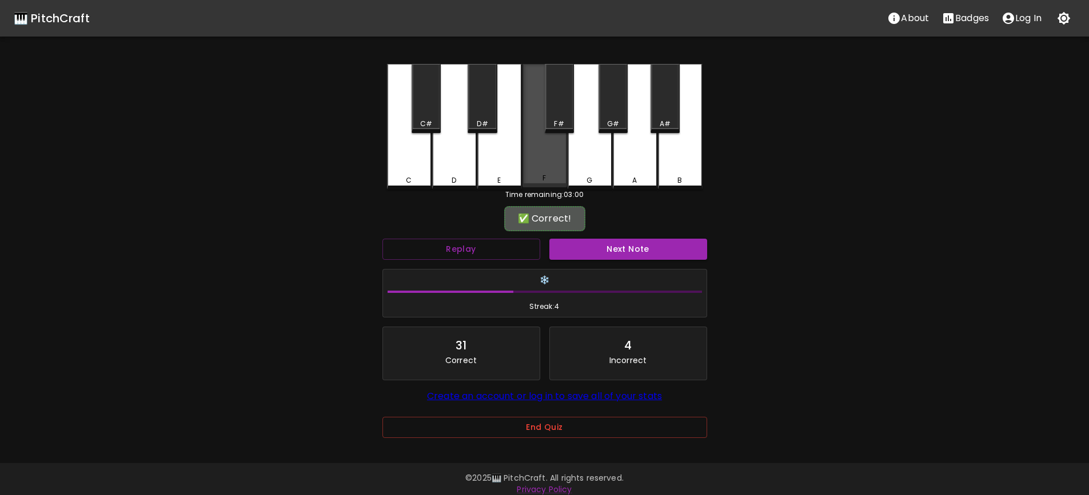
click at [551, 167] on div "F" at bounding box center [544, 125] width 45 height 123
click at [638, 247] on button "Next Note" at bounding box center [628, 249] width 158 height 21
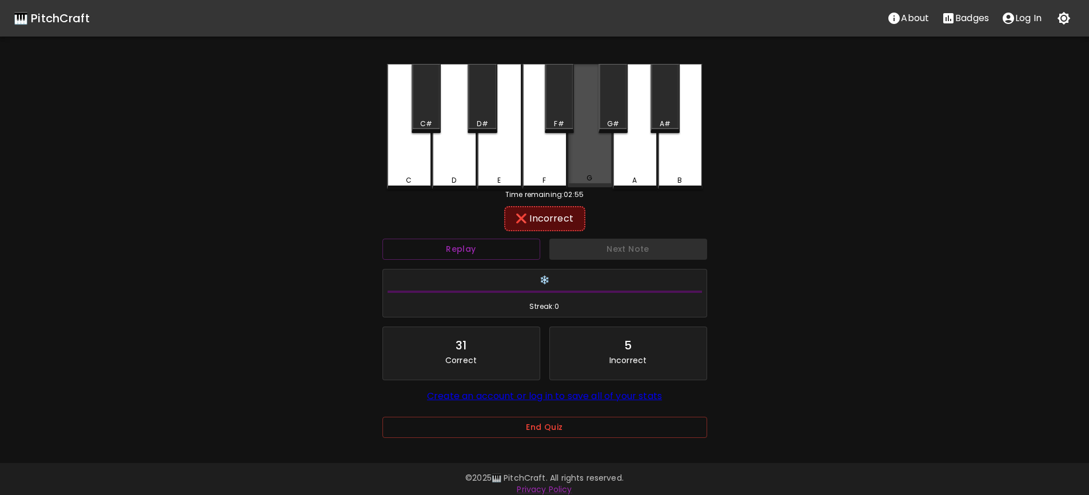
click at [595, 177] on div "G" at bounding box center [590, 178] width 42 height 10
click at [565, 129] on div "F#" at bounding box center [559, 124] width 27 height 10
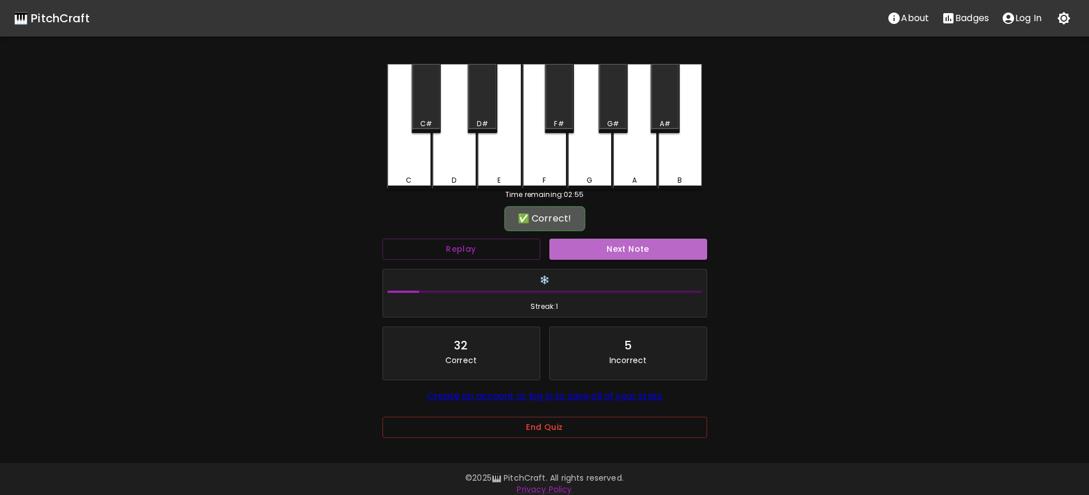
click at [637, 245] on button "Next Note" at bounding box center [628, 249] width 158 height 21
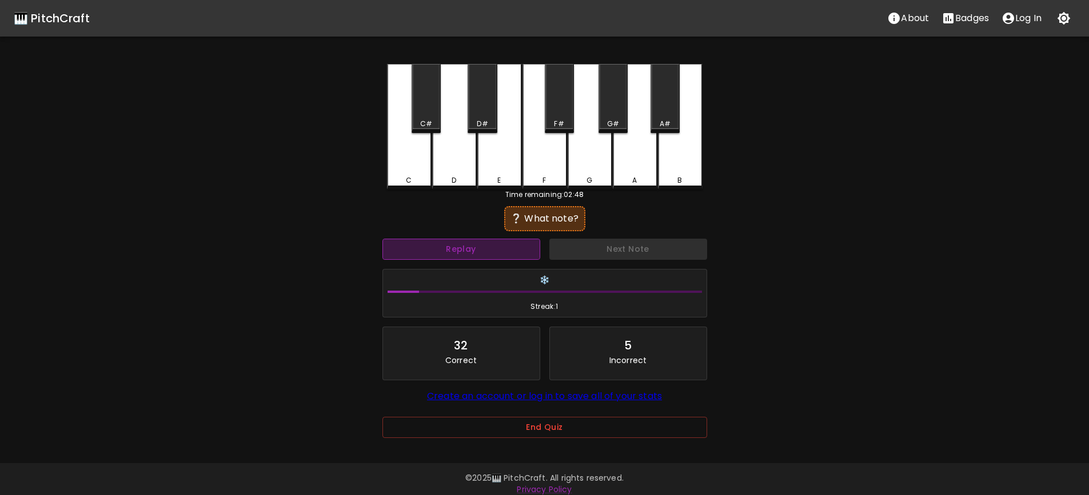
click at [533, 245] on button "Replay" at bounding box center [461, 249] width 158 height 21
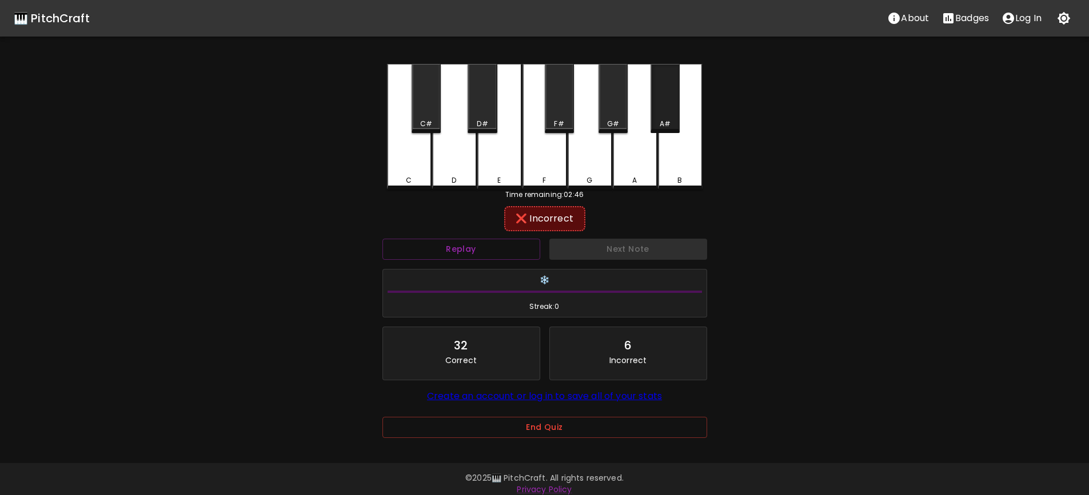
click at [668, 119] on div "A#" at bounding box center [664, 124] width 11 height 10
click at [443, 250] on button "Replay" at bounding box center [461, 249] width 158 height 21
click at [518, 253] on button "Replay" at bounding box center [461, 249] width 158 height 21
click at [500, 172] on div "E" at bounding box center [499, 125] width 45 height 123
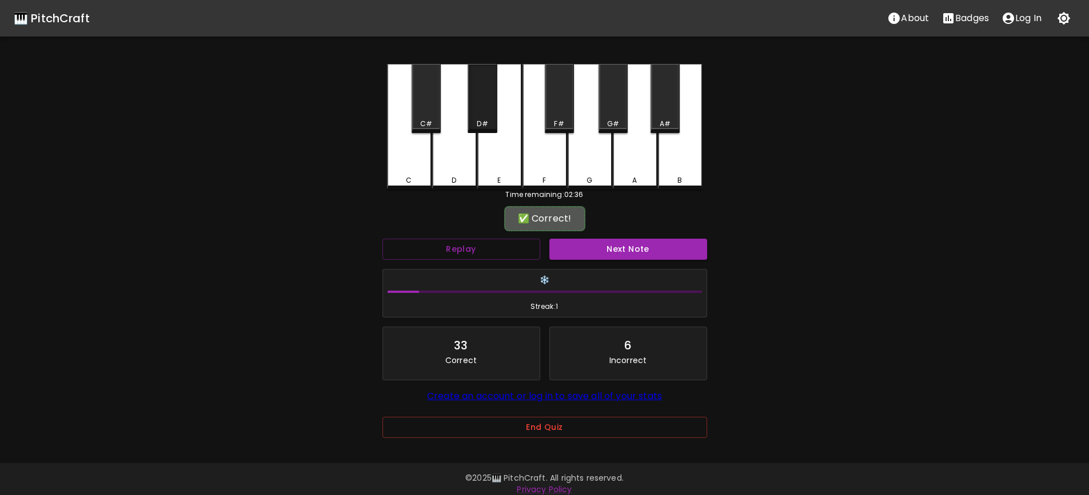
click at [485, 124] on div "D#" at bounding box center [482, 124] width 11 height 10
click at [619, 251] on button "Next Note" at bounding box center [628, 249] width 158 height 21
click at [636, 164] on div "A" at bounding box center [635, 125] width 45 height 123
click at [626, 254] on button "Next Note" at bounding box center [628, 249] width 158 height 21
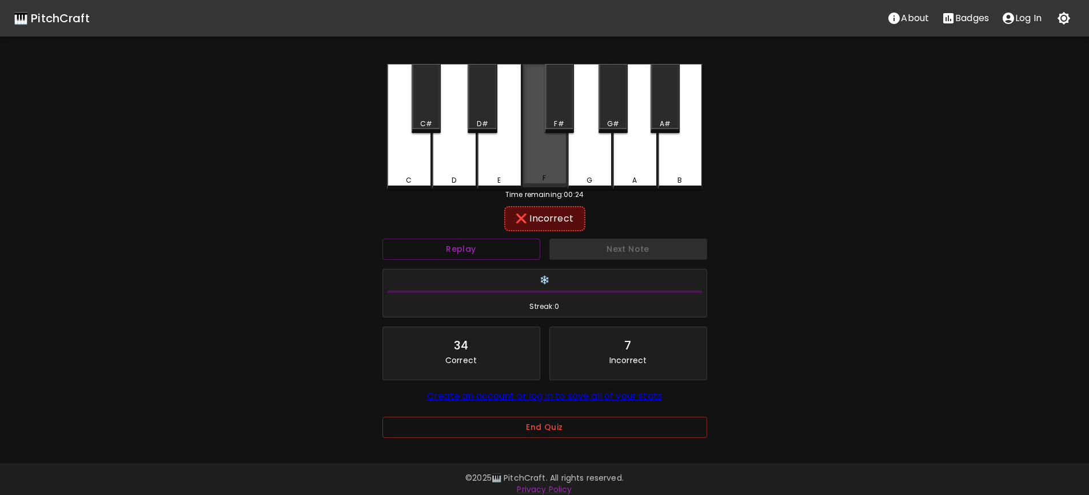
click at [543, 183] on div "F" at bounding box center [543, 178] width 3 height 10
click at [521, 255] on button "Replay" at bounding box center [461, 249] width 158 height 21
click at [589, 166] on div "G" at bounding box center [589, 127] width 45 height 126
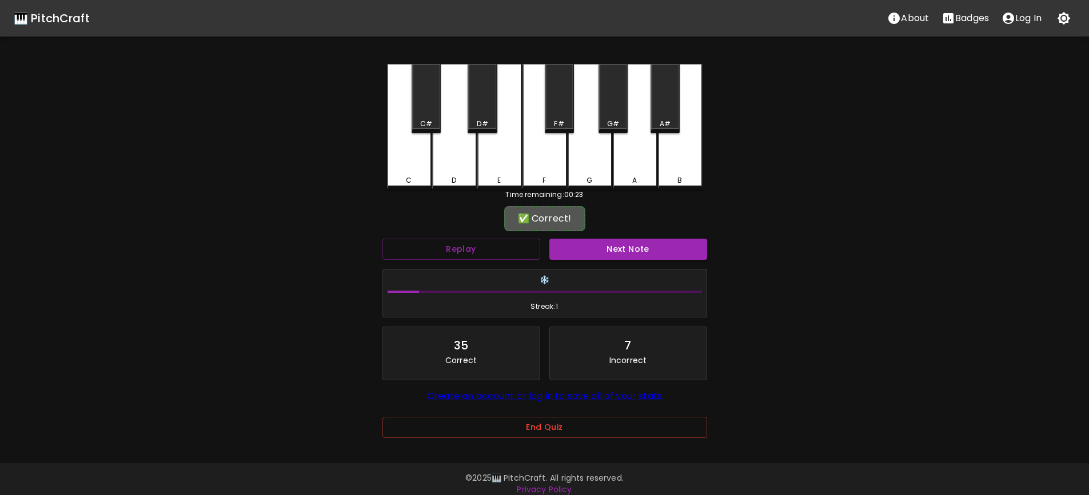
click at [825, 262] on div "🎹 PitchCraft About Badges Log In C C# D D# E F F# G G# A A# B Time remaining: 0…" at bounding box center [544, 227] width 1089 height 454
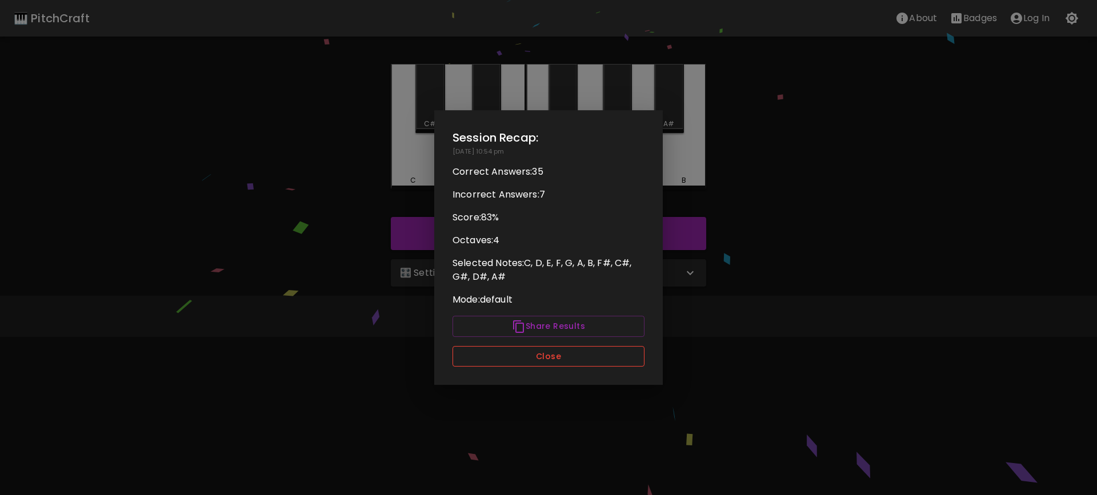
click at [551, 366] on button "Close" at bounding box center [549, 356] width 192 height 21
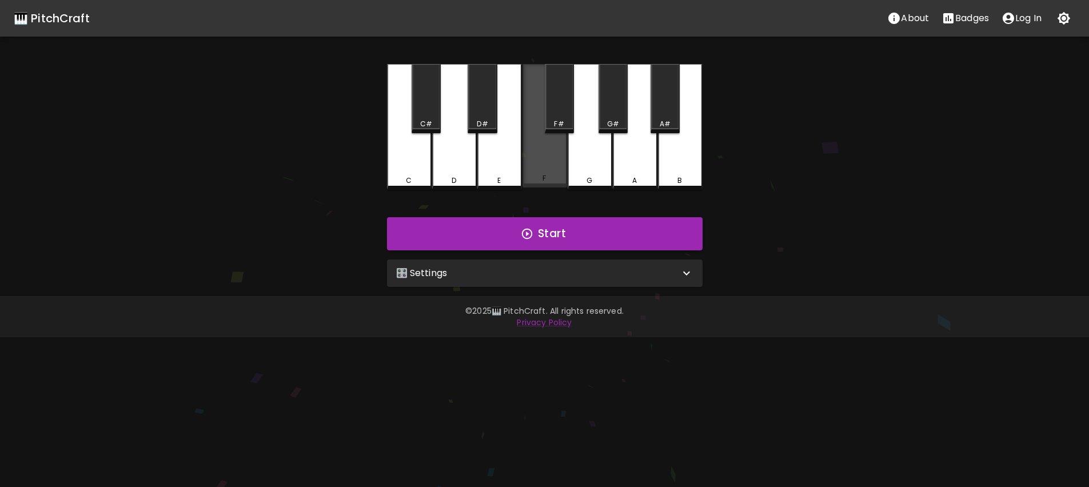
click at [546, 162] on div "F" at bounding box center [544, 125] width 45 height 123
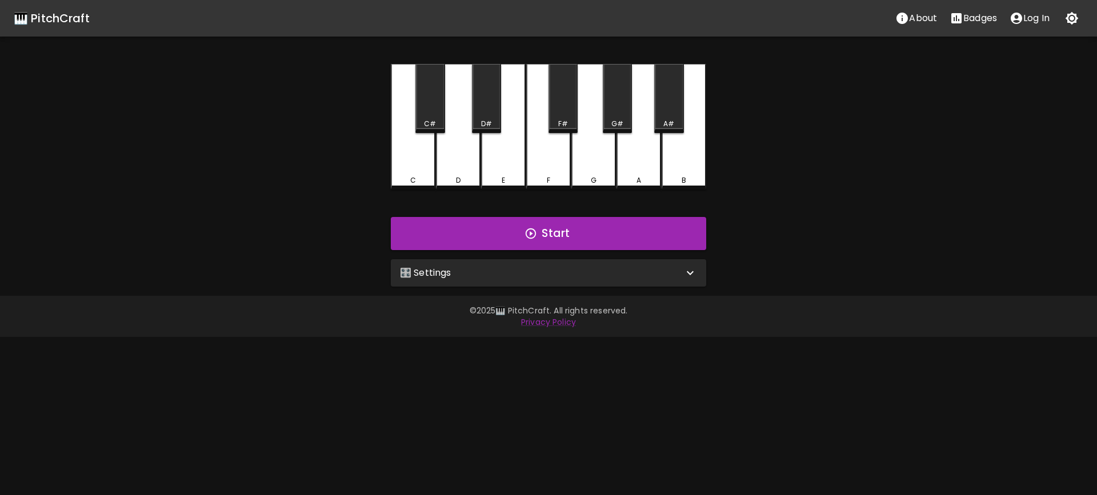
click at [569, 110] on div "F#" at bounding box center [563, 98] width 29 height 69
click at [594, 183] on div "G" at bounding box center [593, 125] width 45 height 123
click at [564, 173] on div "F" at bounding box center [548, 125] width 45 height 123
drag, startPoint x: 547, startPoint y: 171, endPoint x: 729, endPoint y: 14, distance: 240.7
click at [548, 170] on div "F" at bounding box center [548, 125] width 45 height 123
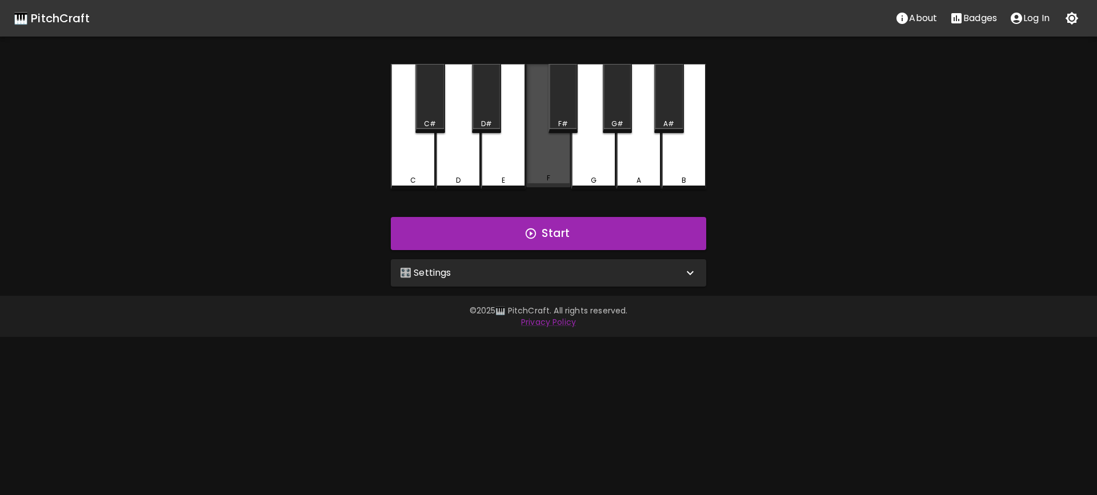
click at [542, 179] on div "F" at bounding box center [548, 178] width 42 height 10
click at [551, 184] on div "F" at bounding box center [548, 125] width 45 height 123
